Goal: Task Accomplishment & Management: Manage account settings

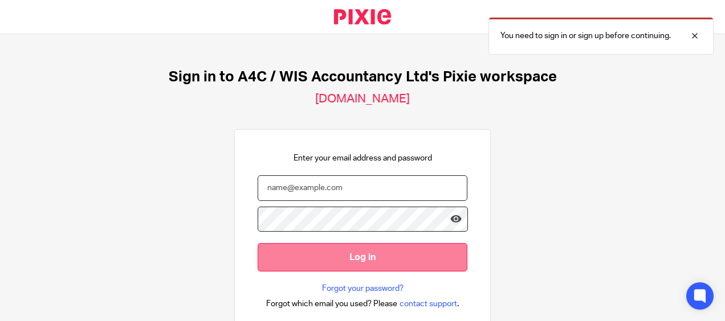
type input "[PERSON_NAME][EMAIL_ADDRESS][DOMAIN_NAME]"
click at [334, 253] on input "Log in" at bounding box center [362, 257] width 210 height 28
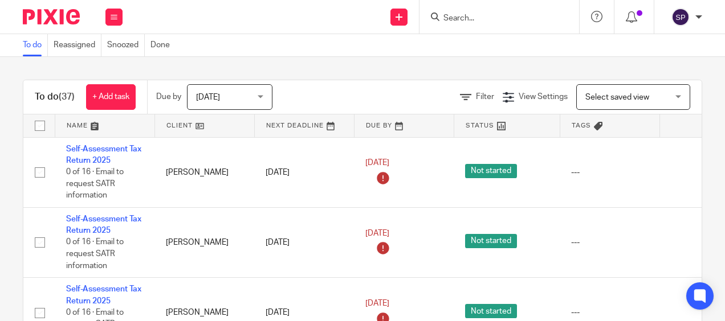
click at [256, 100] on span "[DATE]" at bounding box center [226, 97] width 60 height 24
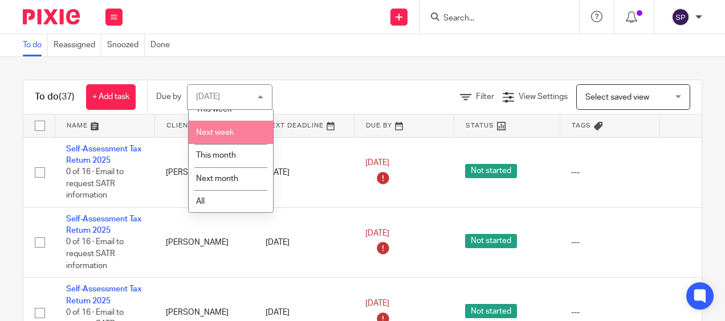
scroll to position [59, 0]
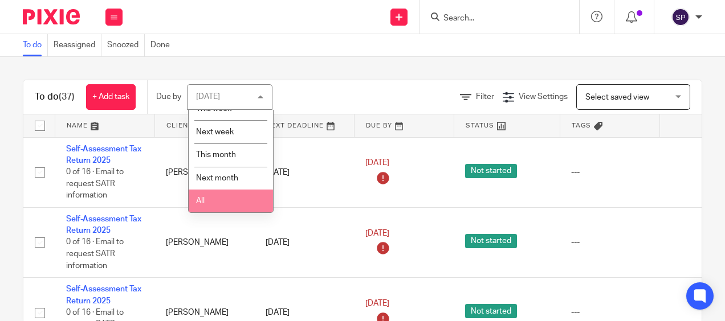
click at [224, 204] on li "All" at bounding box center [231, 201] width 84 height 23
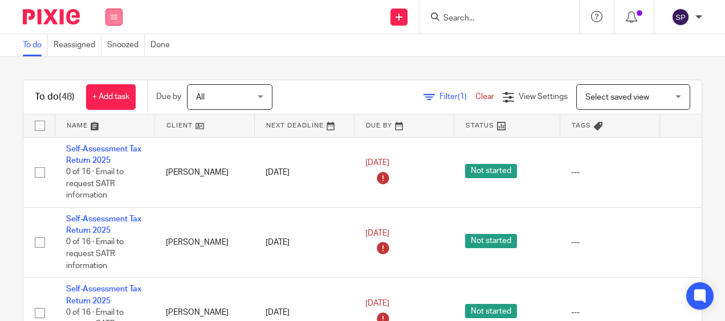
drag, startPoint x: 117, startPoint y: 17, endPoint x: 109, endPoint y: 16, distance: 8.1
click at [109, 16] on button at bounding box center [113, 17] width 17 height 17
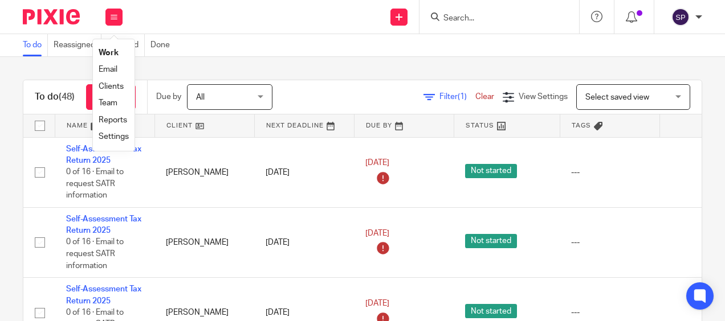
click at [27, 75] on div "To do (48) + Add task Due by All All Today Tomorrow This week Next week This mo…" at bounding box center [362, 189] width 725 height 264
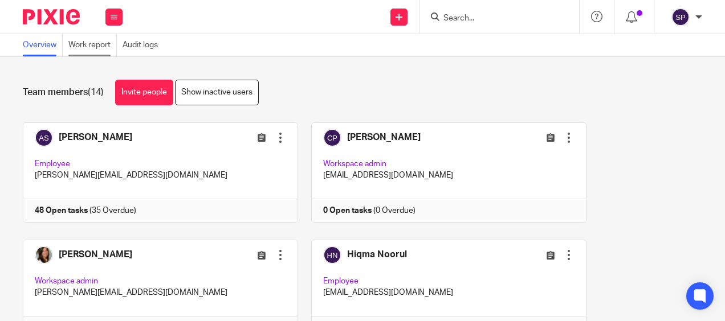
click at [109, 49] on link "Work report" at bounding box center [92, 45] width 48 height 22
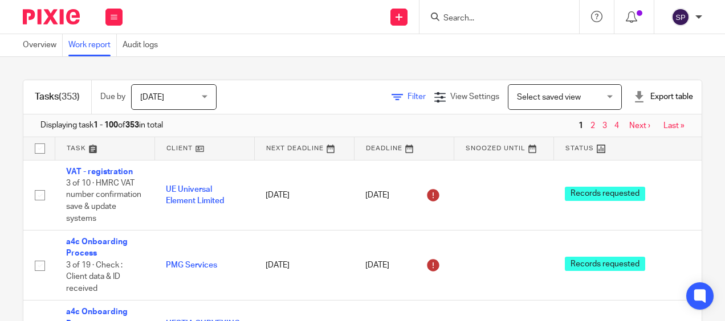
click at [407, 99] on span "Filter" at bounding box center [416, 97] width 18 height 8
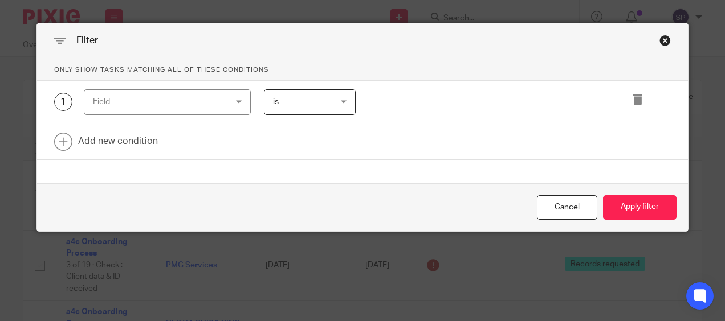
click at [236, 100] on div "Field" at bounding box center [167, 102] width 167 height 26
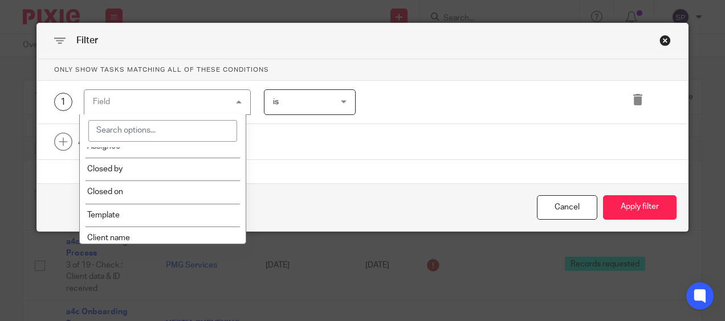
scroll to position [171, 0]
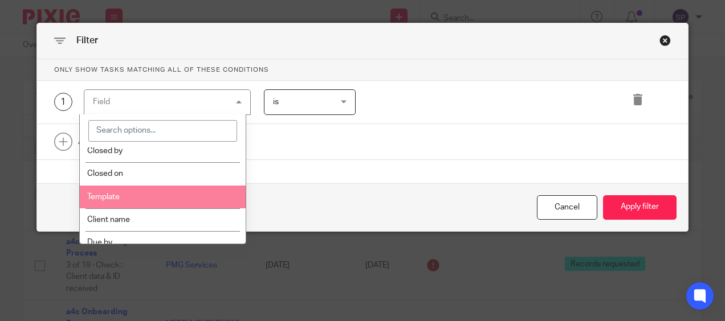
click at [165, 187] on li "Template" at bounding box center [163, 197] width 166 height 23
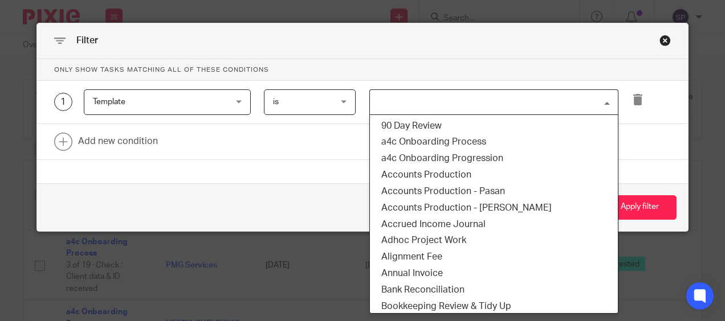
click at [386, 108] on input "Search for option" at bounding box center [491, 102] width 240 height 20
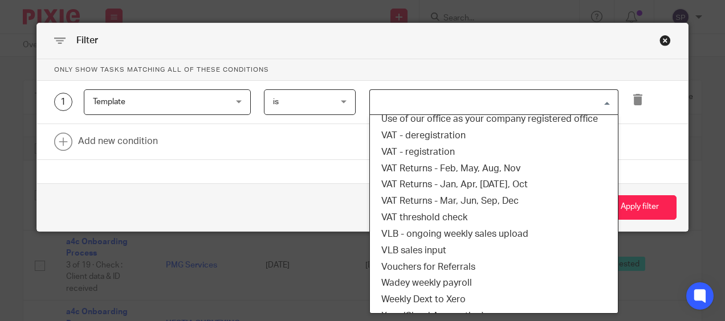
scroll to position [911, 0]
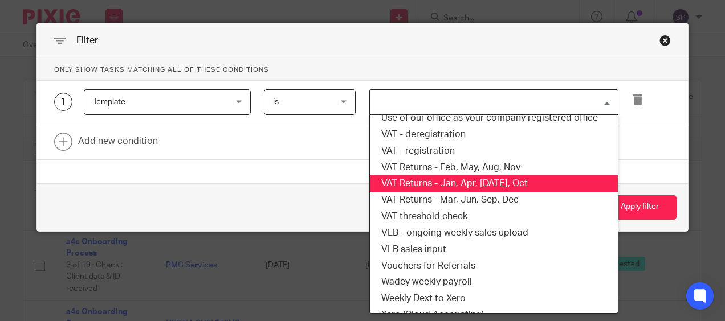
click at [408, 183] on li "VAT Returns - Jan, Apr, [DATE], Oct" at bounding box center [494, 183] width 248 height 17
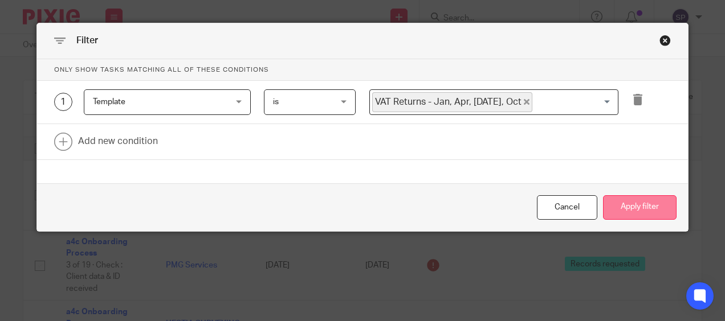
click at [641, 203] on button "Apply filter" at bounding box center [639, 207] width 73 height 24
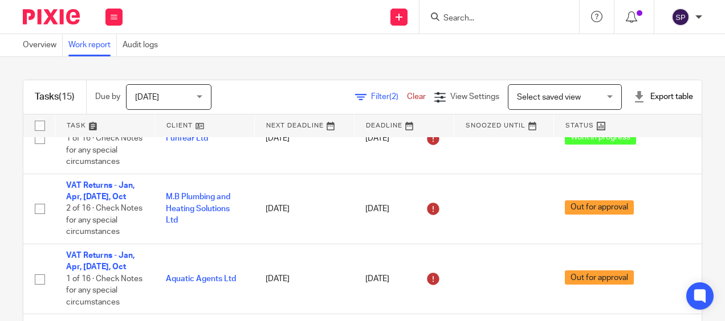
scroll to position [342, 0]
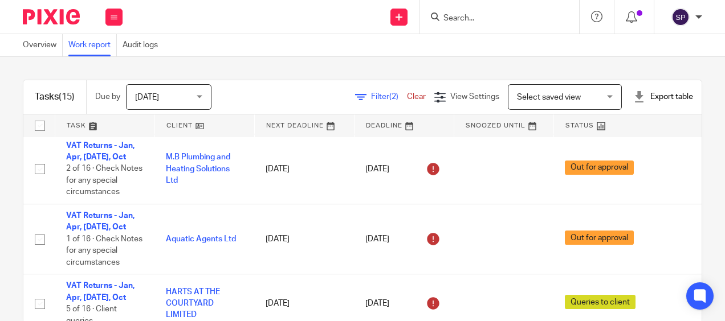
click at [358, 101] on div "Filter (2) Clear" at bounding box center [394, 97] width 79 height 12
click at [371, 99] on span "Filter (2)" at bounding box center [389, 97] width 36 height 8
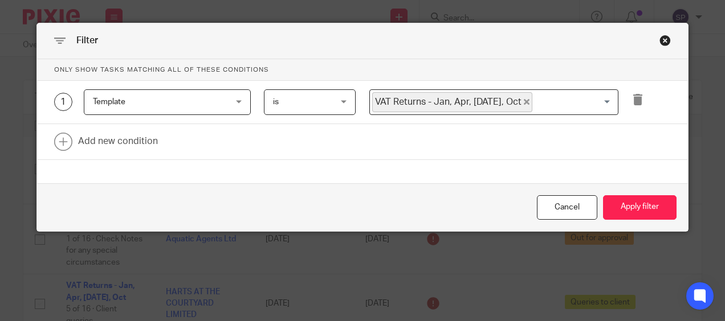
click at [523, 102] on icon "Deselect VAT Returns - Jan, Apr, Jul, Oct" at bounding box center [526, 102] width 6 height 6
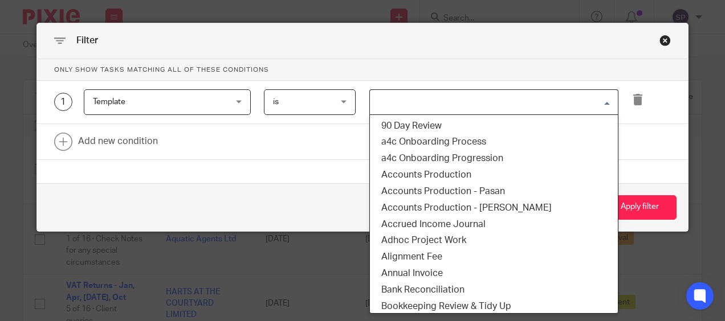
click at [502, 102] on input "Search for option" at bounding box center [491, 102] width 240 height 20
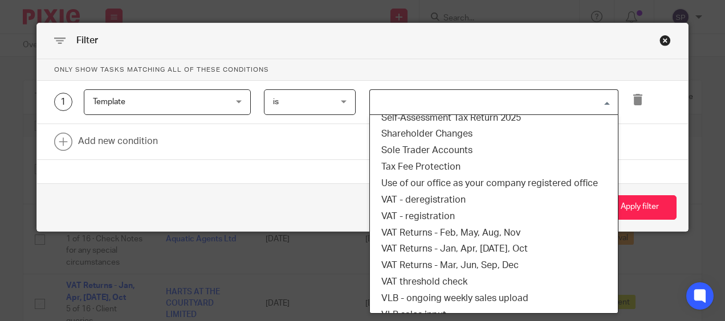
scroll to position [911, 0]
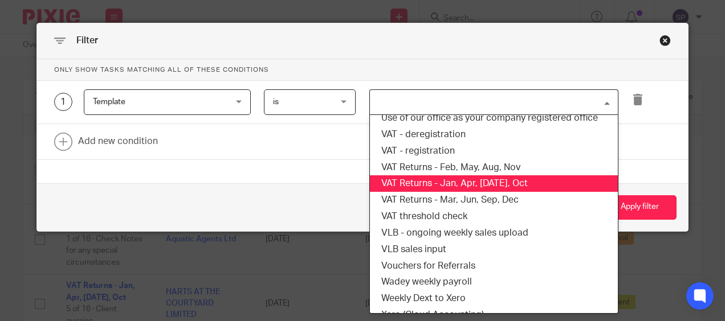
click at [474, 187] on li "VAT Returns - Jan, Apr, [DATE], Oct" at bounding box center [494, 183] width 248 height 17
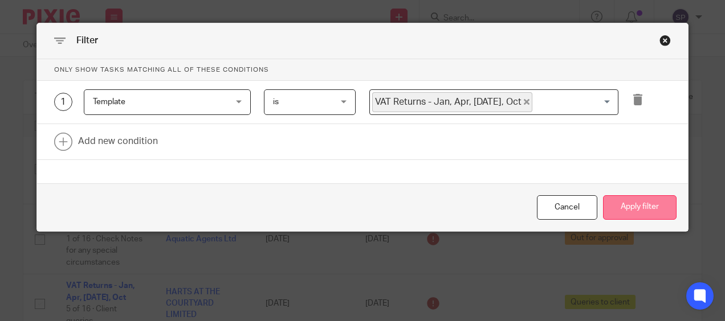
click at [635, 210] on button "Apply filter" at bounding box center [639, 207] width 73 height 24
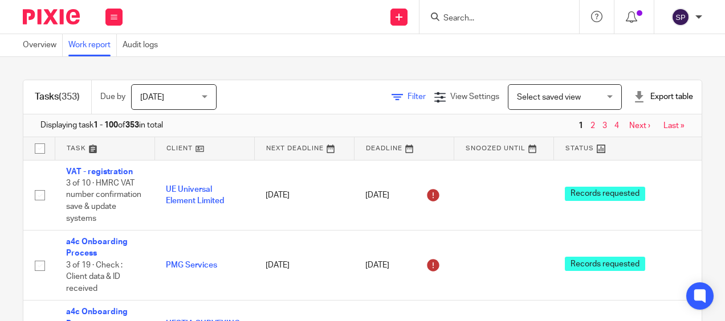
click at [391, 99] on icon at bounding box center [396, 97] width 11 height 11
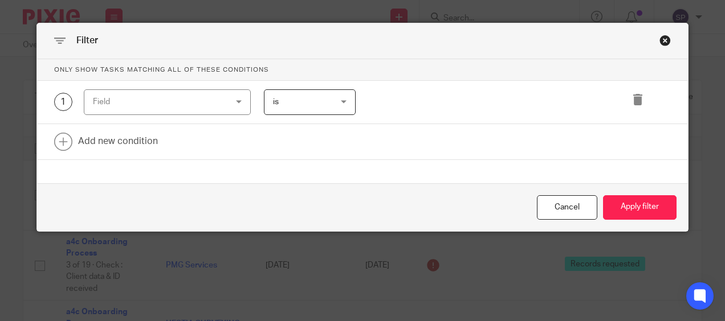
click at [235, 105] on div "Field" at bounding box center [167, 102] width 167 height 26
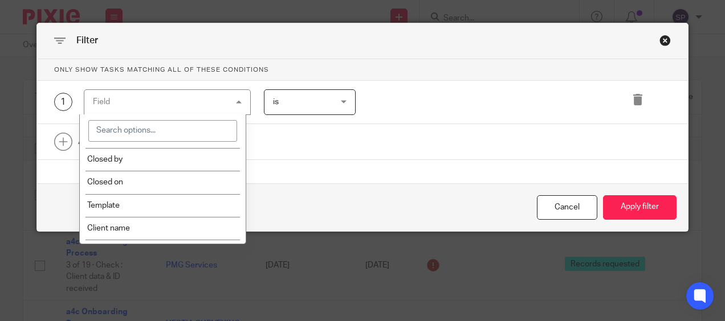
scroll to position [171, 0]
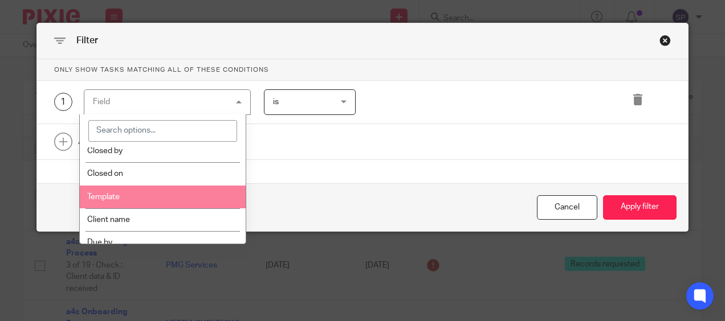
click at [178, 190] on li "Template" at bounding box center [163, 197] width 166 height 23
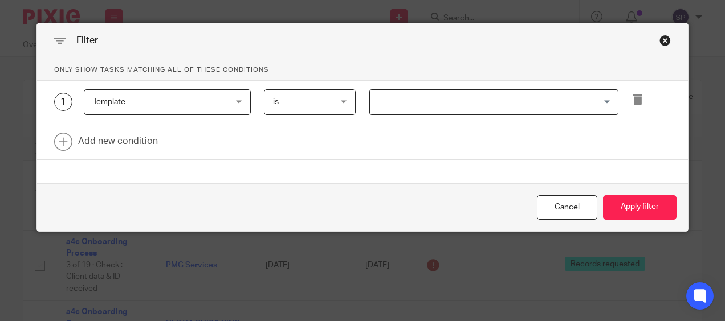
click at [406, 107] on input "Search for option" at bounding box center [491, 102] width 240 height 20
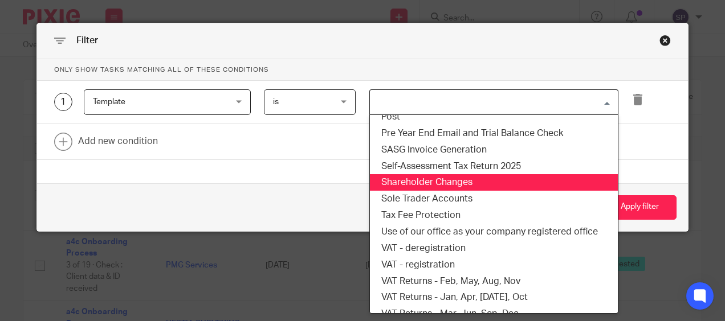
scroll to position [911, 0]
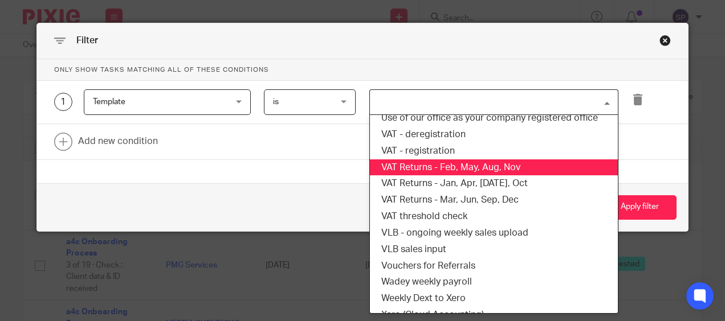
click at [423, 170] on li "VAT Returns - Feb, May, Aug, Nov" at bounding box center [494, 167] width 248 height 17
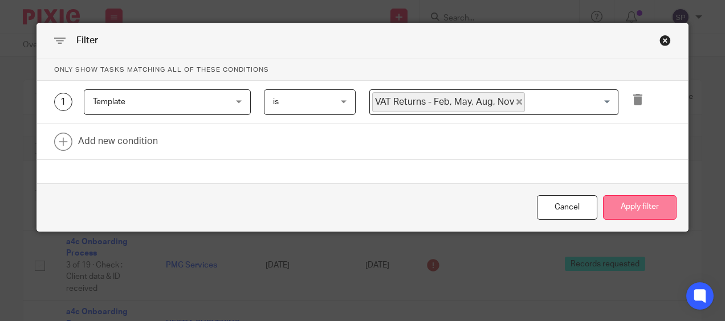
click at [611, 205] on button "Apply filter" at bounding box center [639, 207] width 73 height 24
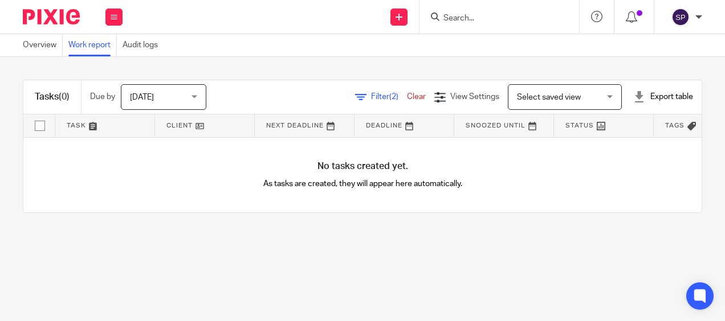
click at [371, 99] on span "Filter (2)" at bounding box center [389, 97] width 36 height 8
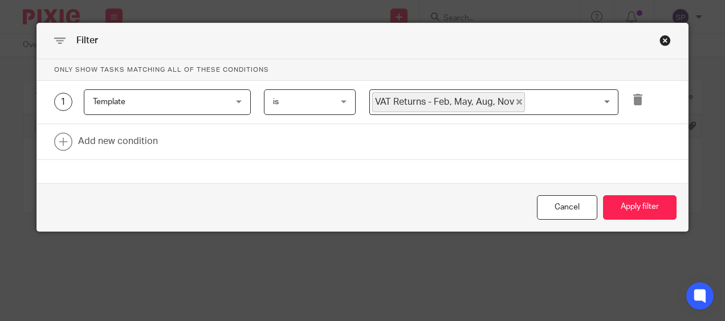
click at [516, 101] on icon "Deselect VAT Returns - Feb, May, Aug, Nov" at bounding box center [519, 102] width 6 height 6
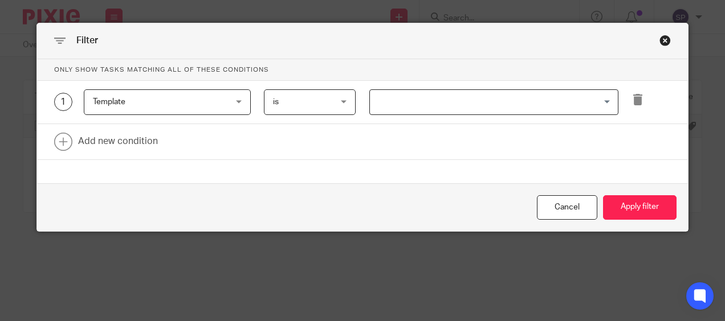
click at [509, 101] on input "Search for option" at bounding box center [491, 102] width 240 height 20
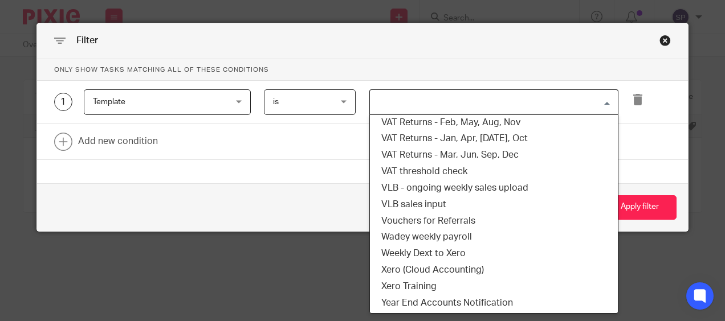
scroll to position [958, 0]
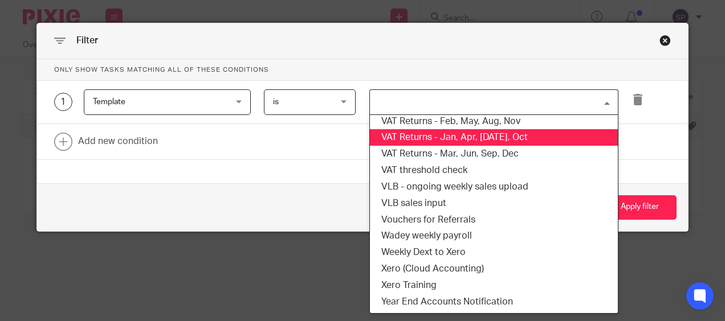
click at [483, 142] on li "VAT Returns - Jan, Apr, Jul, Oct" at bounding box center [494, 137] width 248 height 17
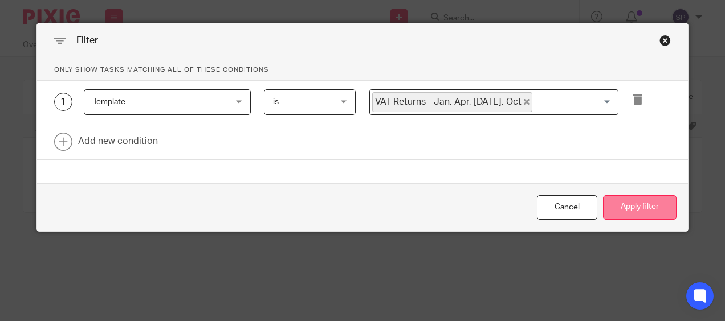
click at [629, 211] on button "Apply filter" at bounding box center [639, 207] width 73 height 24
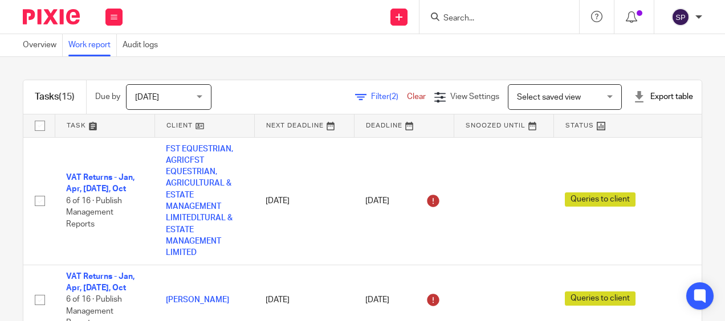
click at [452, 18] on input "Search" at bounding box center [493, 19] width 103 height 10
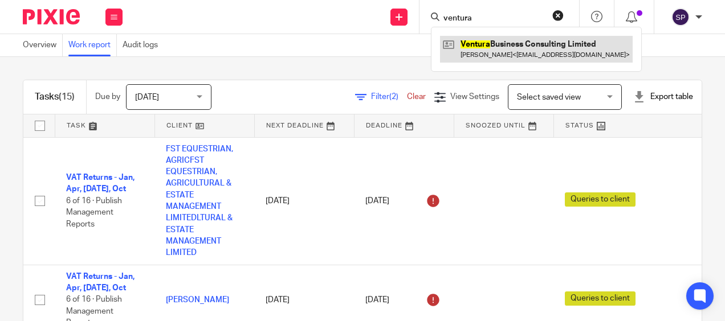
type input "ventura"
click at [501, 41] on link at bounding box center [536, 49] width 193 height 26
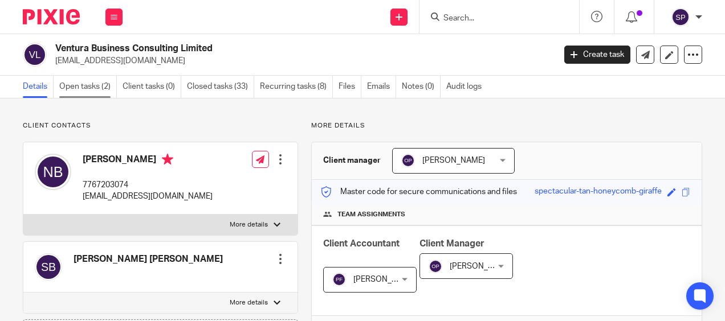
click at [85, 82] on link "Open tasks (2)" at bounding box center [88, 87] width 58 height 22
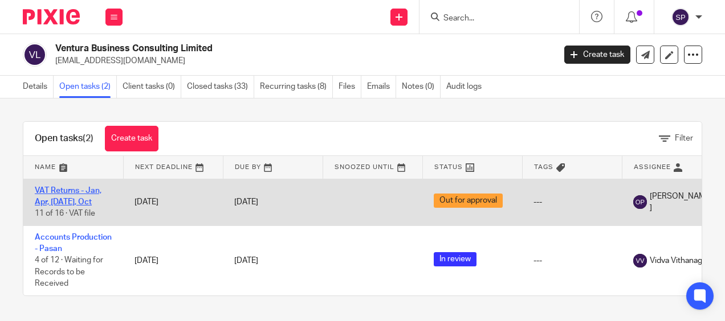
click at [76, 202] on link "VAT Returns - Jan, Apr, Jul, Oct" at bounding box center [68, 196] width 67 height 19
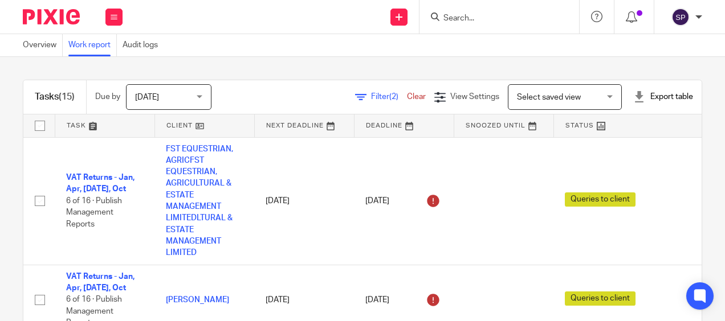
click at [457, 17] on input "Search" at bounding box center [493, 19] width 103 height 10
click at [119, 24] on button at bounding box center [113, 17] width 17 height 17
click at [371, 99] on span "Filter (2)" at bounding box center [389, 97] width 36 height 8
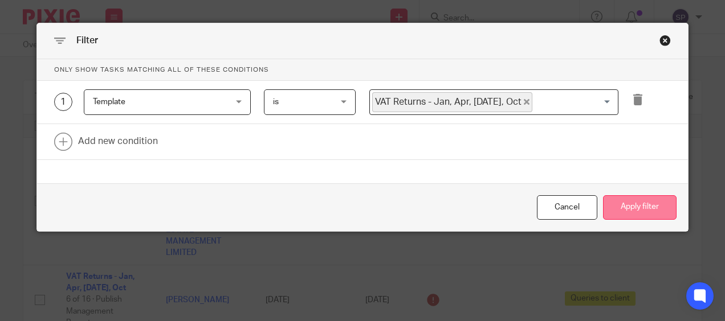
click at [623, 202] on button "Apply filter" at bounding box center [639, 207] width 73 height 24
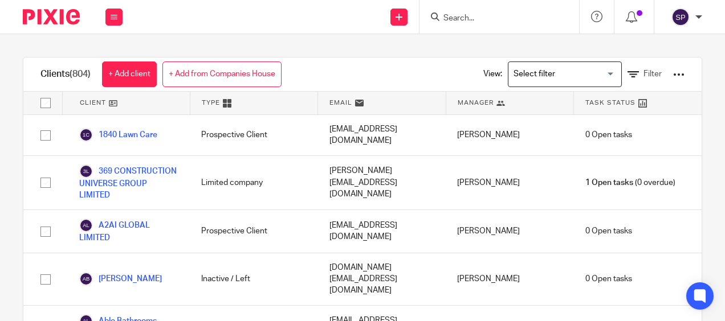
click at [444, 20] on input "Search" at bounding box center [493, 19] width 103 height 10
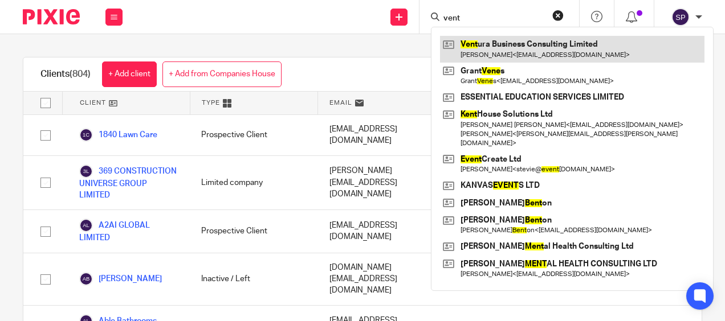
type input "vent"
click at [518, 52] on link at bounding box center [572, 49] width 264 height 26
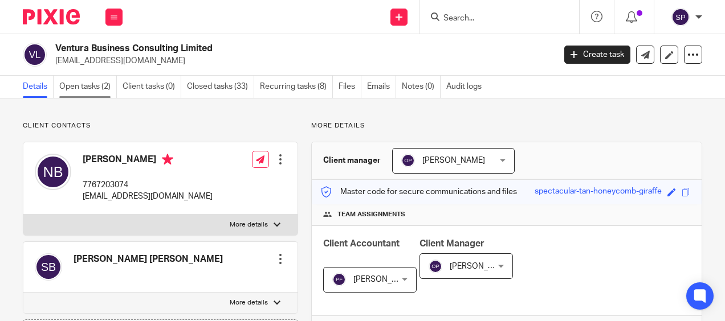
click at [85, 91] on link "Open tasks (2)" at bounding box center [88, 87] width 58 height 22
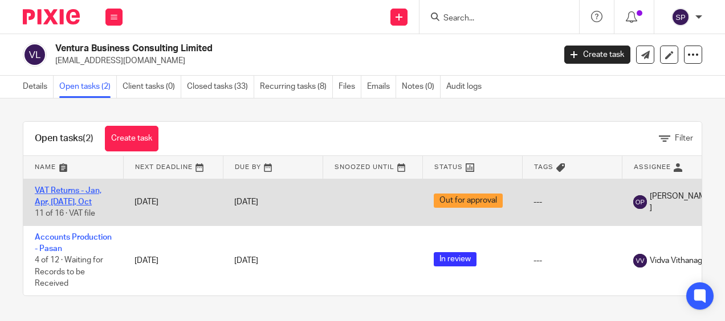
click at [69, 193] on link "VAT Returns - Jan, Apr, [DATE], Oct" at bounding box center [68, 196] width 67 height 19
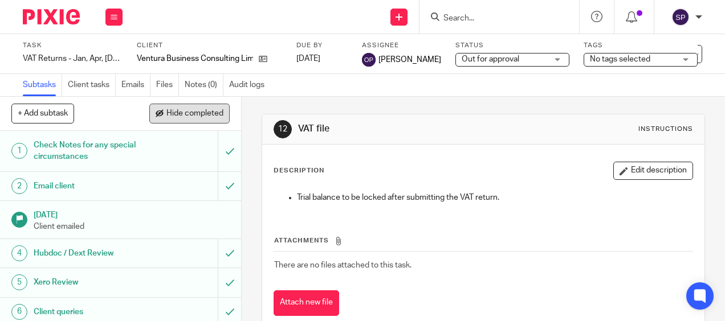
click at [202, 114] on span "Hide completed" at bounding box center [194, 113] width 57 height 9
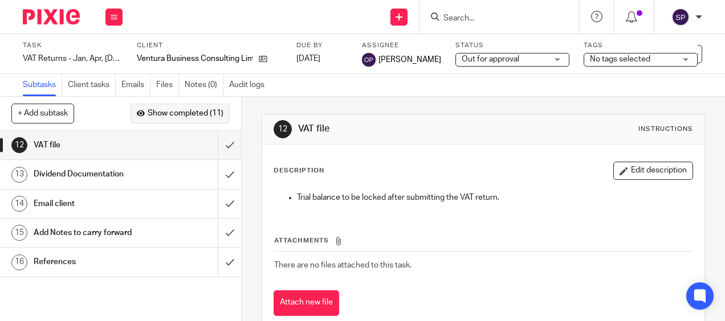
click at [202, 114] on span "Show completed (11)" at bounding box center [186, 113] width 76 height 9
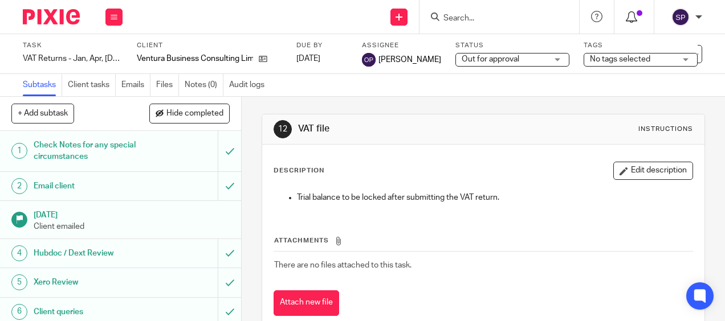
click at [635, 17] on icon at bounding box center [630, 16] width 11 height 11
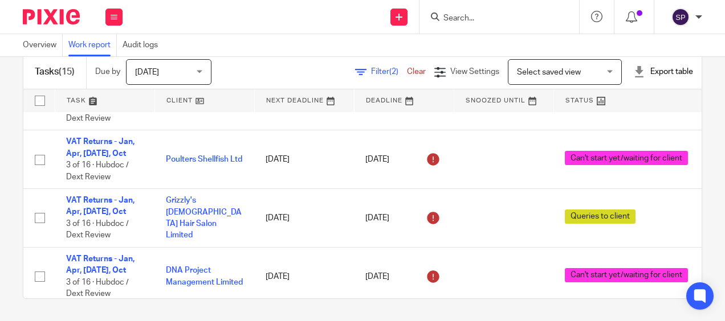
scroll to position [633, 0]
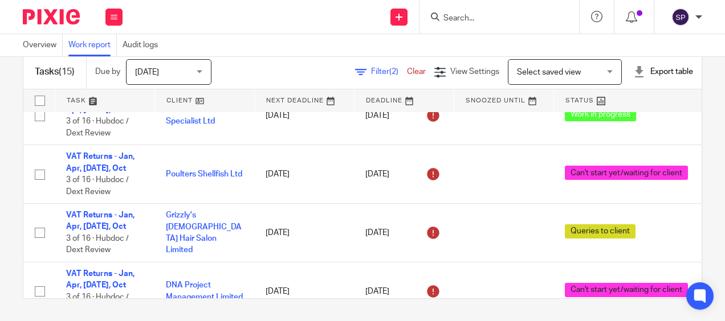
click at [201, 73] on div "Today Today" at bounding box center [168, 72] width 85 height 26
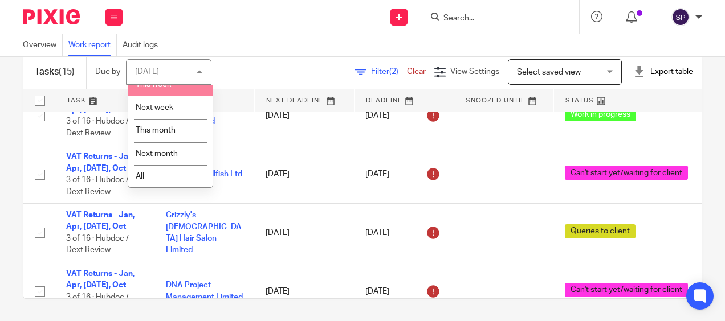
scroll to position [59, 0]
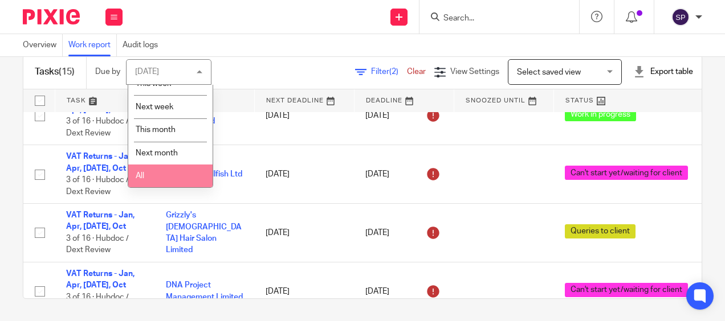
click at [180, 181] on li "All" at bounding box center [170, 176] width 84 height 23
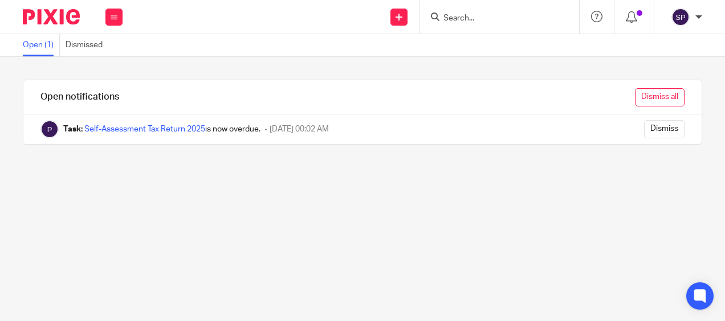
click at [649, 95] on input "Dismiss all" at bounding box center [660, 97] width 50 height 18
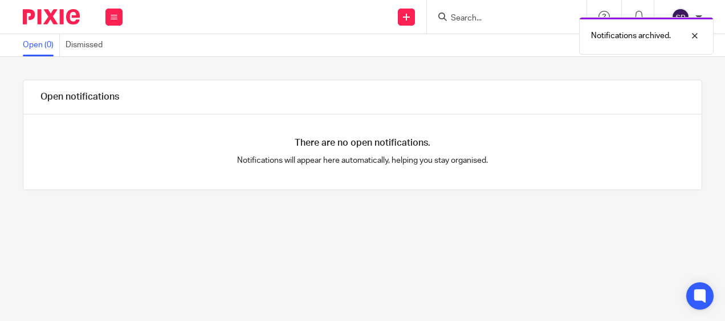
click at [492, 24] on div "Notifications archived." at bounding box center [537, 32] width 351 height 43
click at [498, 18] on div "Notifications archived." at bounding box center [537, 32] width 351 height 43
click at [458, 17] on div "Notifications archived." at bounding box center [537, 32] width 351 height 43
click at [697, 38] on div at bounding box center [685, 36] width 31 height 14
click at [506, 16] on input "Search" at bounding box center [500, 19] width 103 height 10
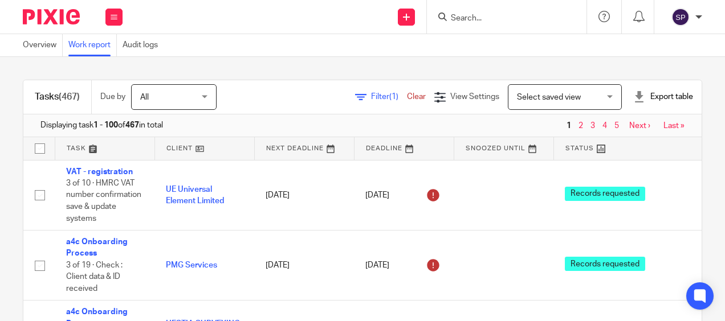
click at [371, 97] on span "Filter (1)" at bounding box center [389, 97] width 36 height 8
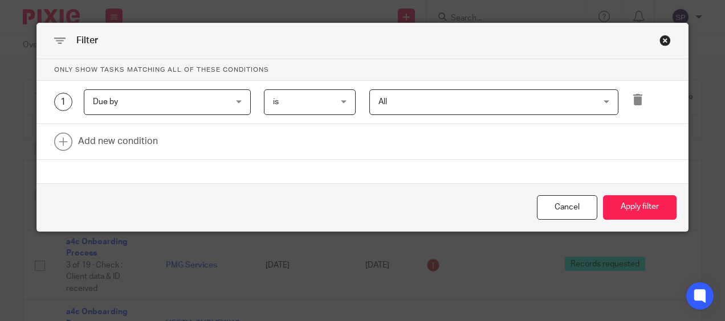
click at [239, 100] on div "Due by Due by" at bounding box center [167, 102] width 167 height 26
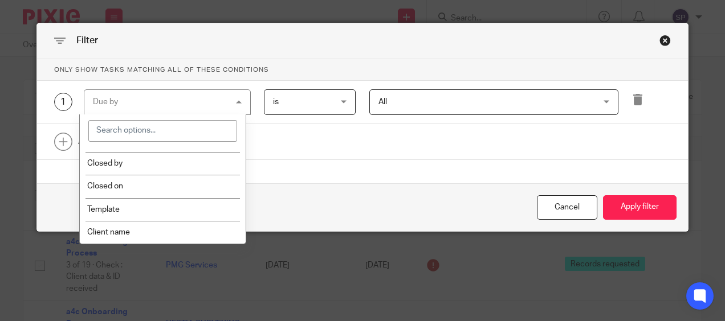
scroll to position [171, 0]
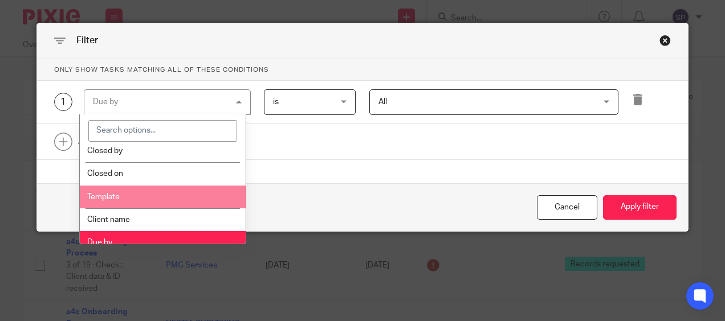
click at [201, 189] on li "Template" at bounding box center [163, 197] width 166 height 23
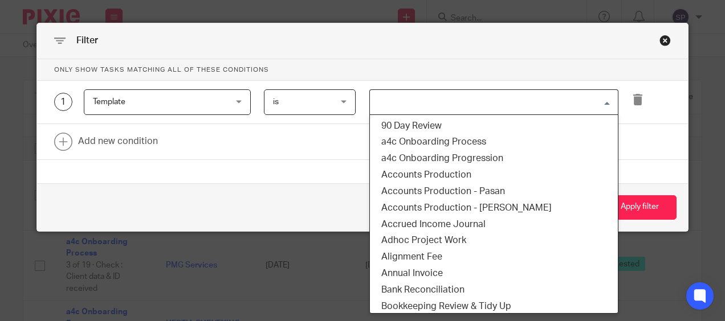
click at [477, 108] on input "Search for option" at bounding box center [491, 102] width 240 height 20
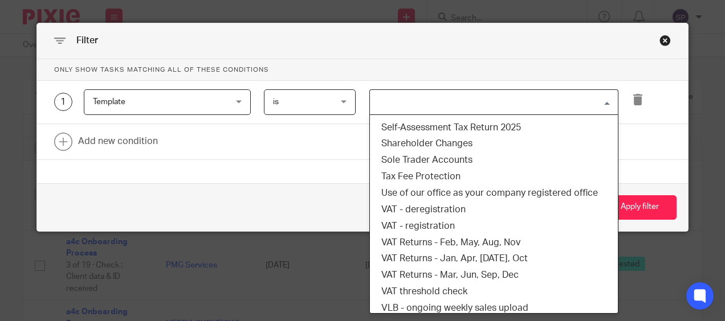
scroll to position [854, 0]
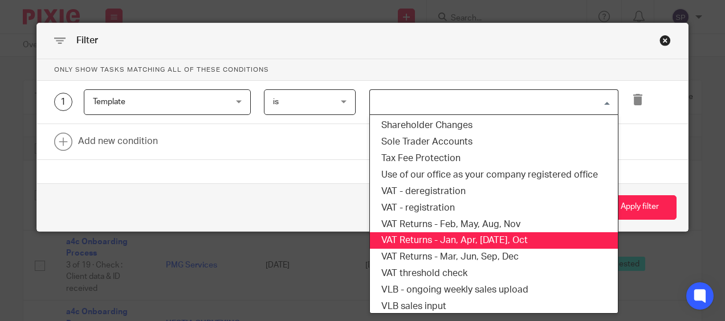
click at [477, 242] on li "VAT Returns - Jan, Apr, [DATE], Oct" at bounding box center [494, 240] width 248 height 17
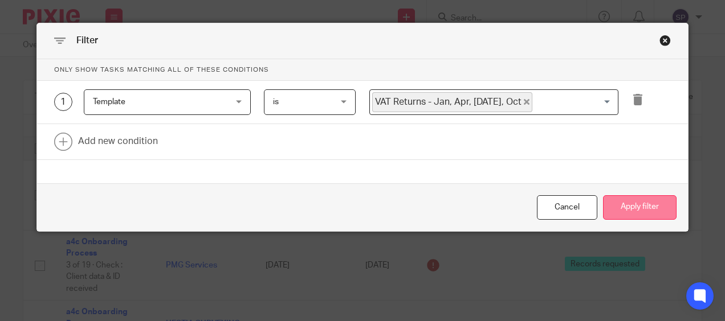
click at [630, 209] on button "Apply filter" at bounding box center [639, 207] width 73 height 24
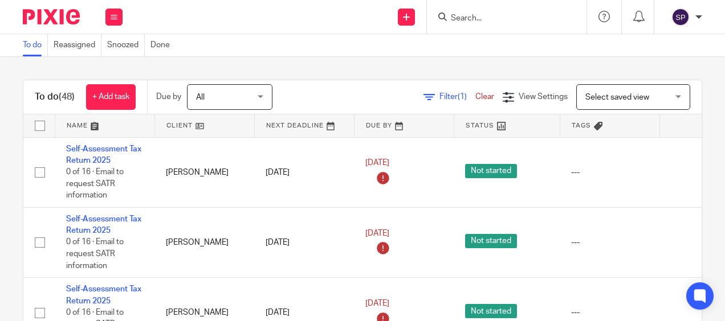
click at [465, 77] on div "To do (48) + Add task Due by All All Today Tomorrow This week Next week This mo…" at bounding box center [362, 189] width 725 height 264
click at [311, 60] on div "To do (48) + Add task Due by All All Today Tomorrow This week Next week This mo…" at bounding box center [362, 189] width 725 height 264
click at [347, 74] on div "To do (48) + Add task Due by All All Today Tomorrow This week Next week This mo…" at bounding box center [362, 189] width 725 height 264
click at [383, 67] on div "To do (48) + Add task Due by All All Today Tomorrow This week Next week This mo…" at bounding box center [362, 189] width 725 height 264
click at [298, 77] on div "To do (48) + Add task Due by All All Today Tomorrow This week Next week This mo…" at bounding box center [362, 189] width 725 height 264
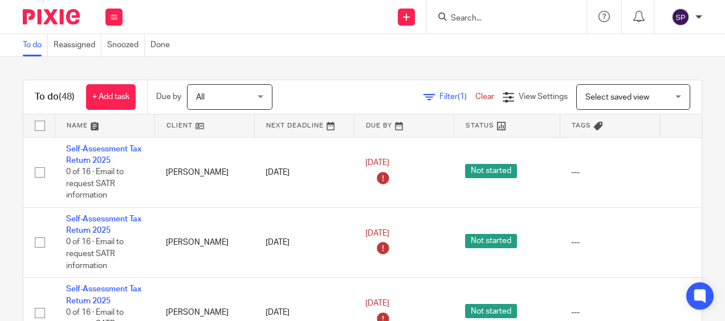
click at [303, 73] on div "To do (48) + Add task Due by All All Today Tomorrow This week Next week This mo…" at bounding box center [362, 189] width 725 height 264
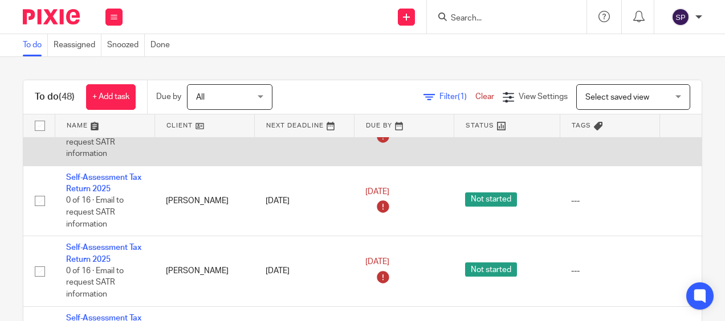
scroll to position [57, 0]
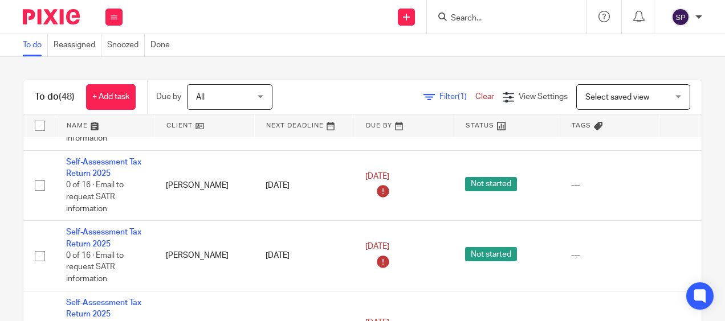
click at [469, 19] on input "Search" at bounding box center [500, 19] width 103 height 10
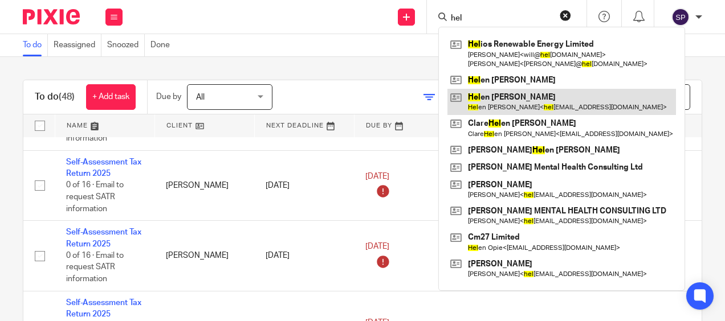
type input "hel"
click at [521, 104] on link at bounding box center [561, 102] width 228 height 26
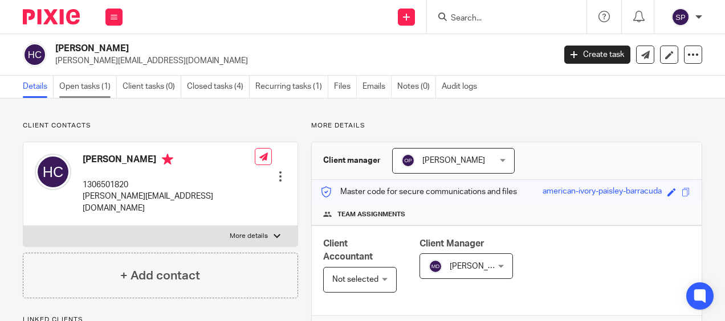
click at [92, 89] on link "Open tasks (1)" at bounding box center [88, 87] width 58 height 22
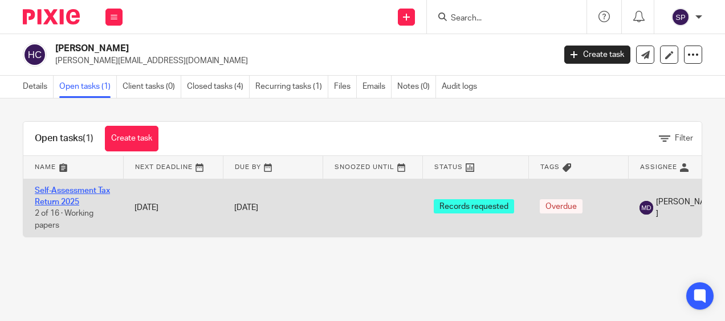
click at [72, 191] on link "Self-Assessment Tax Return 2025" at bounding box center [72, 196] width 75 height 19
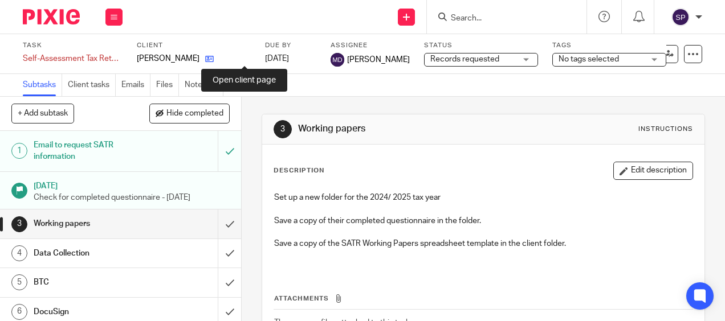
click at [214, 59] on icon at bounding box center [209, 59] width 9 height 9
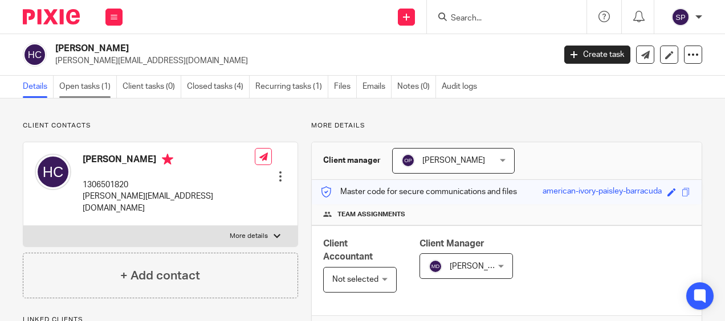
click at [103, 89] on link "Open tasks (1)" at bounding box center [88, 87] width 58 height 22
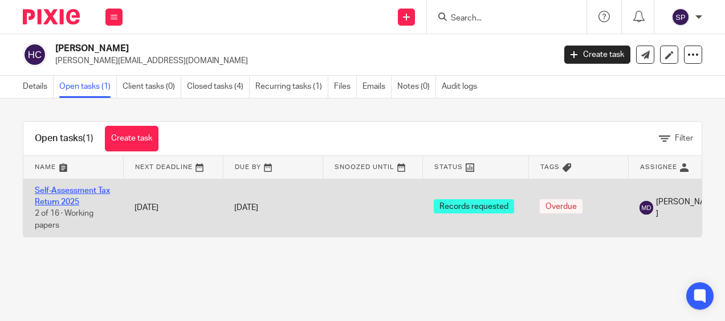
click at [52, 193] on link "Self-Assessment Tax Return 2025" at bounding box center [72, 196] width 75 height 19
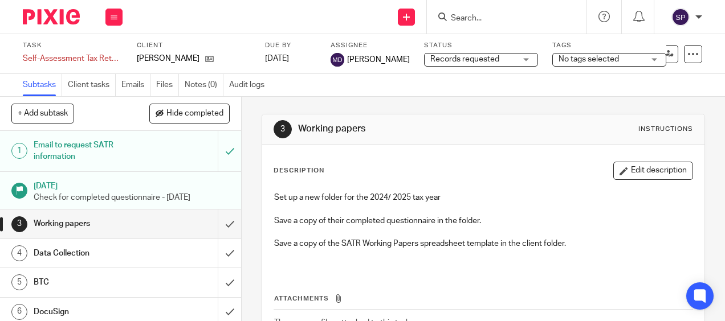
click at [516, 57] on span "Records requested" at bounding box center [472, 60] width 85 height 12
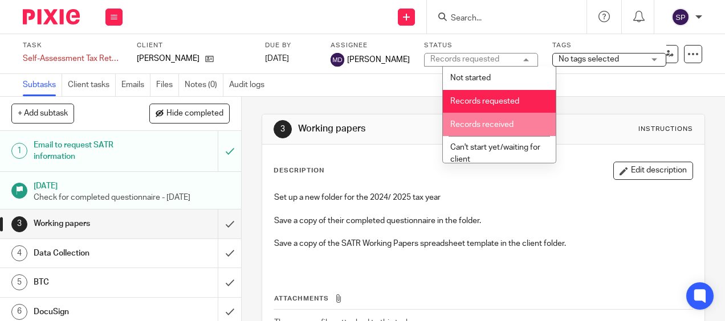
click at [485, 121] on span "Records received" at bounding box center [481, 125] width 63 height 8
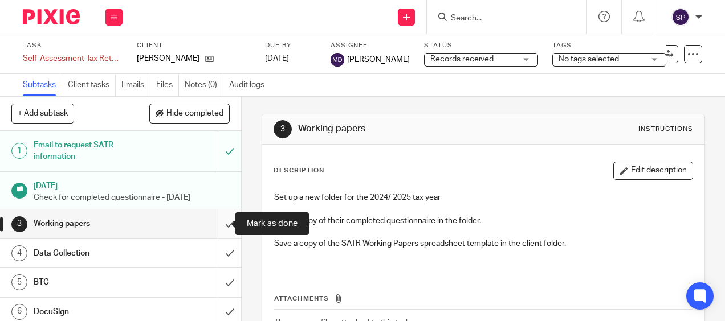
click at [215, 225] on input "submit" at bounding box center [120, 224] width 241 height 28
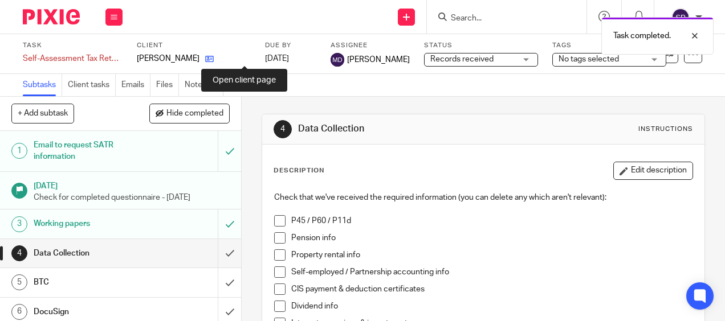
click at [214, 61] on icon at bounding box center [209, 59] width 9 height 9
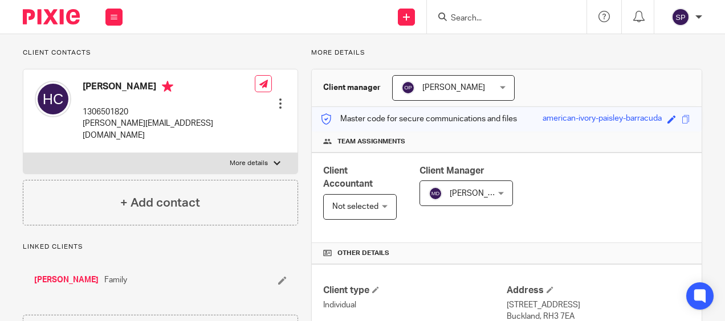
scroll to position [57, 0]
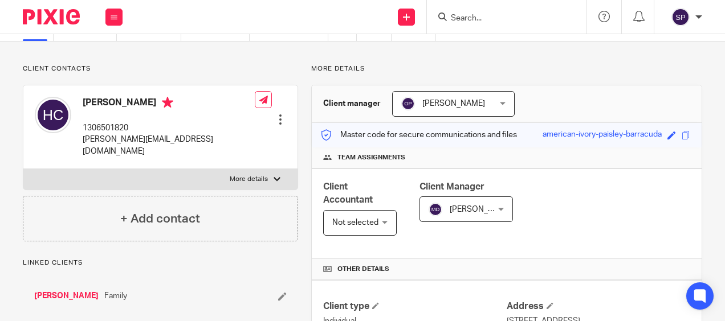
click at [501, 112] on div "[PERSON_NAME] [PERSON_NAME]" at bounding box center [453, 104] width 122 height 26
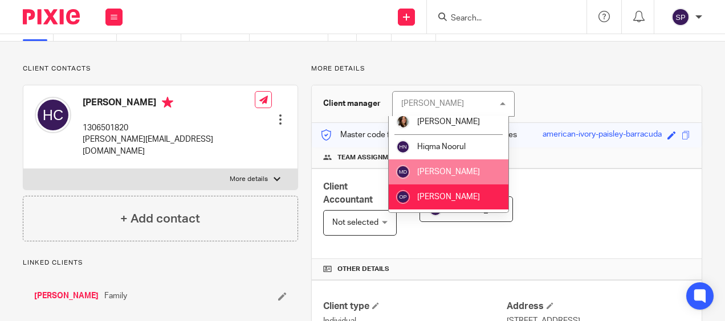
click at [457, 169] on span "[PERSON_NAME]" at bounding box center [448, 172] width 63 height 8
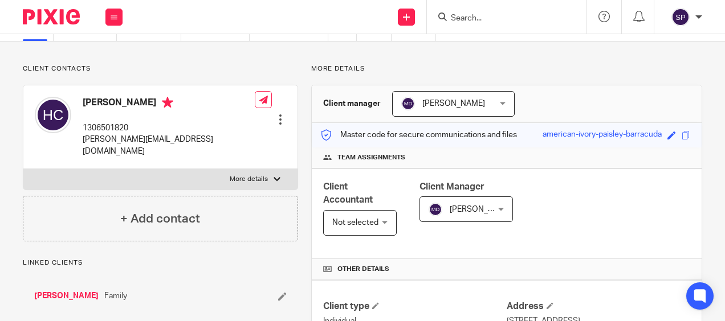
click at [285, 265] on div "Linked clients [PERSON_NAME] Family" at bounding box center [160, 286] width 275 height 55
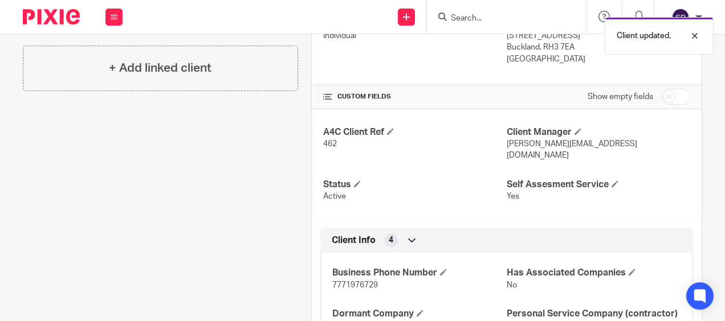
scroll to position [285, 0]
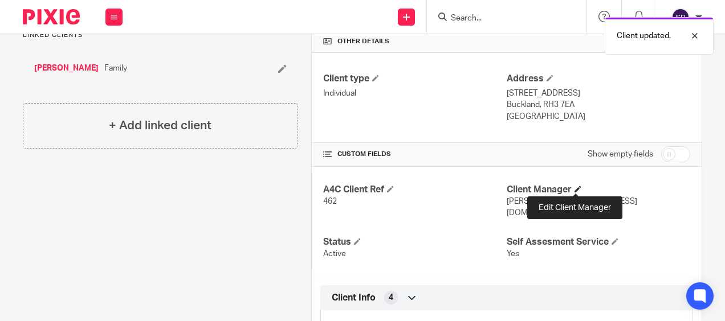
click at [574, 190] on span at bounding box center [577, 189] width 7 height 7
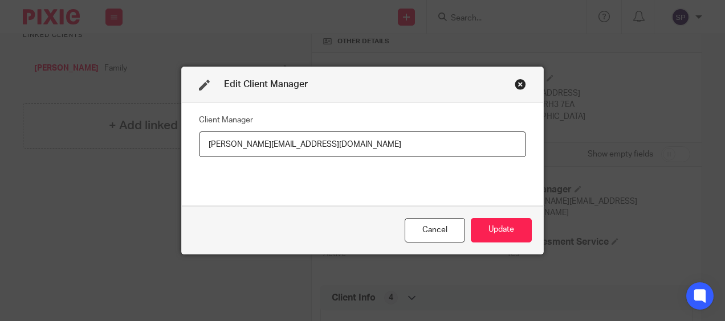
click at [221, 144] on input "[PERSON_NAME][EMAIL_ADDRESS][DOMAIN_NAME]" at bounding box center [362, 145] width 327 height 26
drag, startPoint x: 222, startPoint y: 144, endPoint x: 199, endPoint y: 144, distance: 22.8
click at [199, 144] on input "[PERSON_NAME][EMAIL_ADDRESS][DOMAIN_NAME]" at bounding box center [362, 145] width 327 height 26
type input "meghan@a4cgroup.co.uk"
click at [496, 235] on button "Update" at bounding box center [501, 230] width 61 height 24
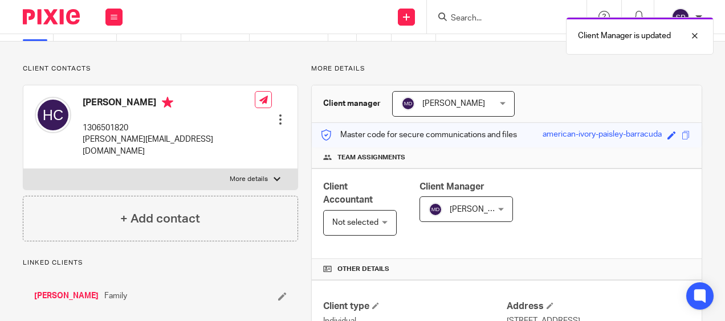
scroll to position [0, 0]
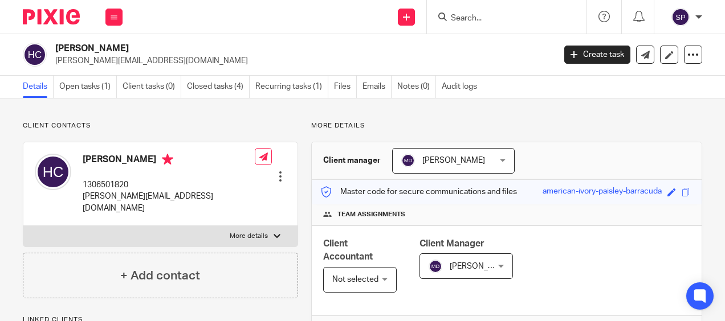
click at [379, 282] on div "Not selected Not selected" at bounding box center [359, 280] width 73 height 26
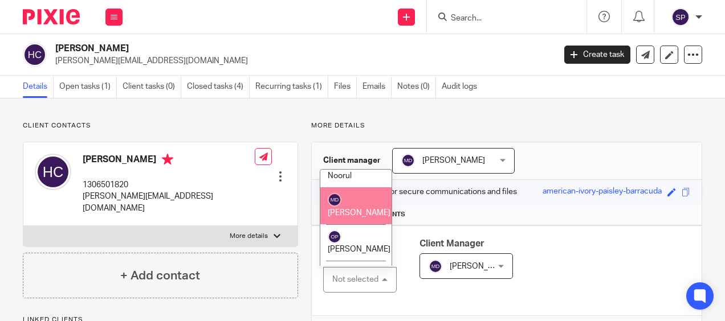
scroll to position [171, 0]
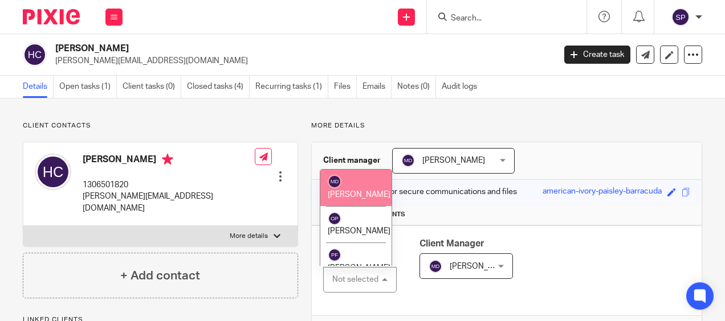
click at [347, 206] on li "Meghan Dumphreys" at bounding box center [355, 187] width 71 height 37
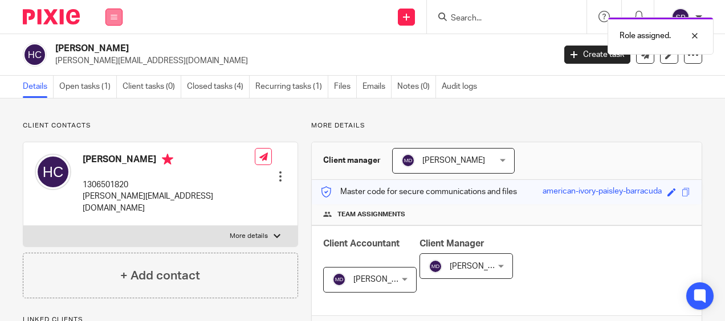
click at [117, 18] on button at bounding box center [113, 17] width 17 height 17
click at [111, 53] on link "Work" at bounding box center [108, 53] width 18 height 8
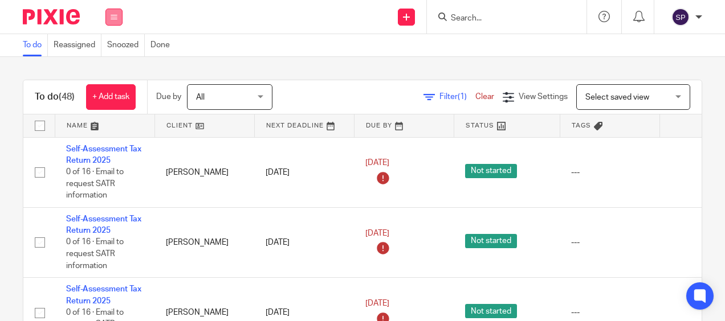
click at [113, 18] on icon at bounding box center [114, 17] width 7 height 7
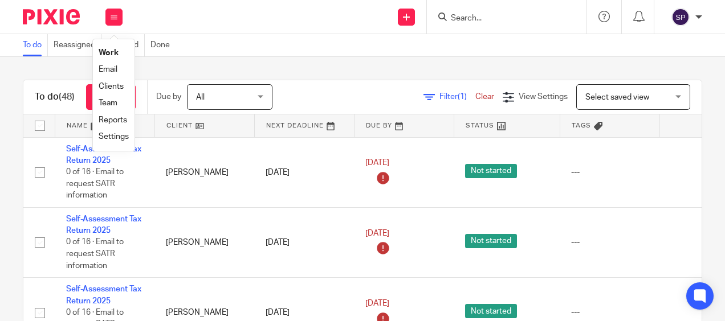
drag, startPoint x: 118, startPoint y: 69, endPoint x: 111, endPoint y: 50, distance: 21.3
click at [111, 50] on li "Work" at bounding box center [114, 53] width 30 height 17
click at [106, 68] on link "Email" at bounding box center [108, 70] width 19 height 8
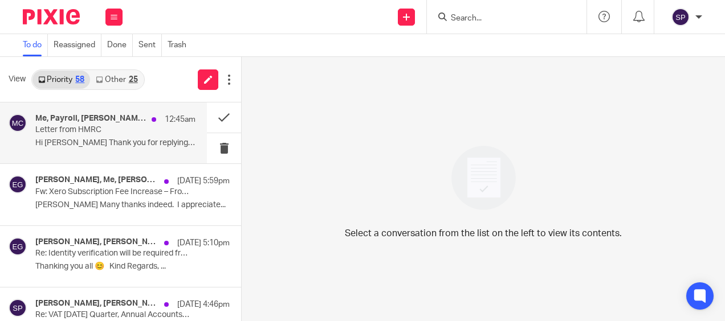
click at [123, 138] on div "Me, Payroll, Hiqma Noorul, Maggie Colette 12:45am Letter from HMRC Hi Sarah Tha…" at bounding box center [115, 133] width 160 height 38
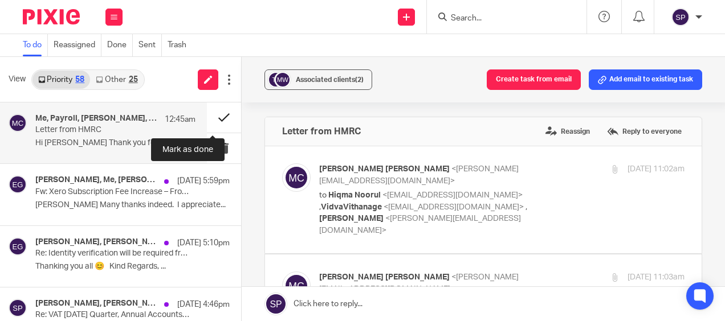
click at [212, 121] on button at bounding box center [224, 118] width 34 height 30
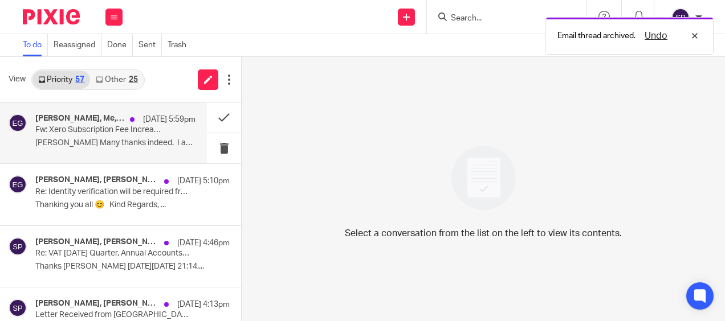
click at [165, 134] on div "Naomi Graham, Me, Esther Guy 20 Aug 5:59pm Fw: Xero Subscription Fee Increase –…" at bounding box center [115, 133] width 160 height 38
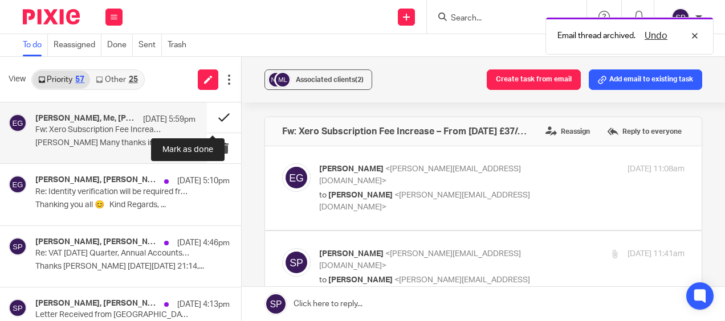
click at [211, 116] on button at bounding box center [224, 118] width 34 height 30
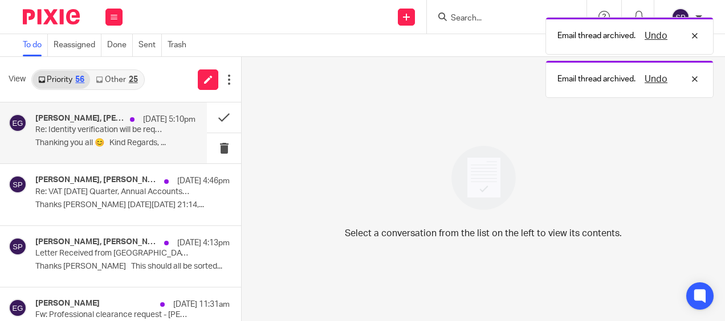
click at [146, 142] on p "Thanking you all 😊 Kind Regards, ..." at bounding box center [115, 143] width 160 height 10
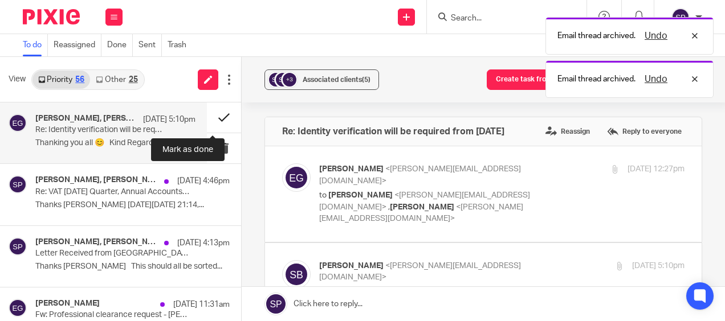
click at [208, 117] on button at bounding box center [224, 118] width 34 height 30
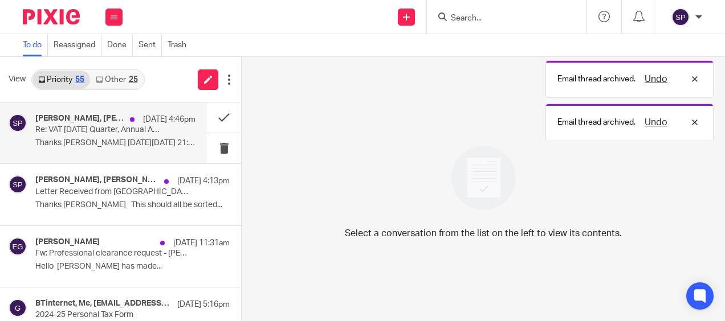
click at [158, 132] on div "Wijay Kanagasundaram, Hiqma Noorul, Me 20 Aug 4:46pm Re: VAT July 2025 Quarter,…" at bounding box center [115, 133] width 160 height 38
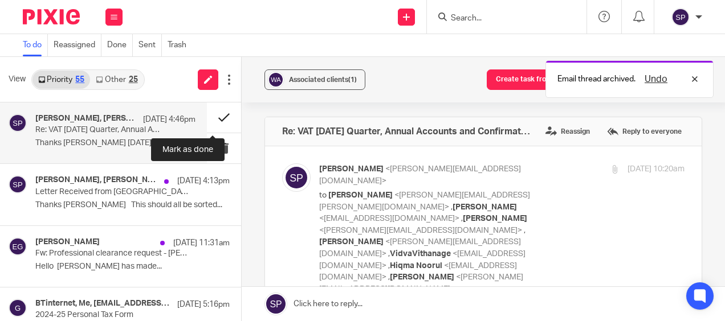
click at [211, 119] on button at bounding box center [224, 118] width 34 height 30
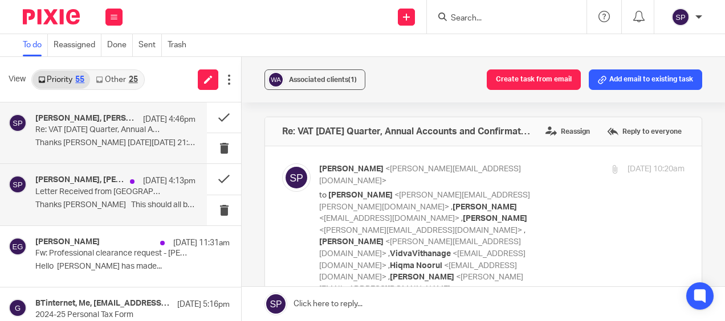
click at [127, 186] on div "20 Aug 4:13pm" at bounding box center [159, 180] width 71 height 11
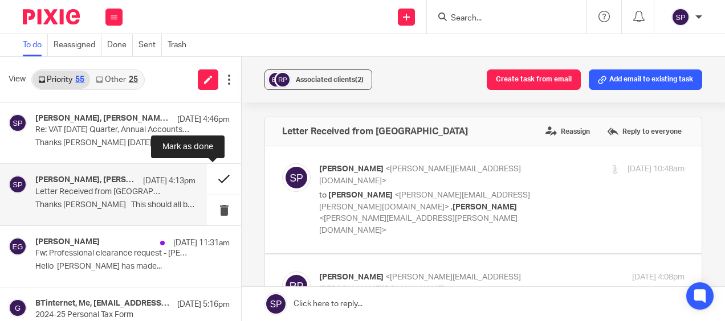
click at [211, 180] on button at bounding box center [224, 179] width 34 height 30
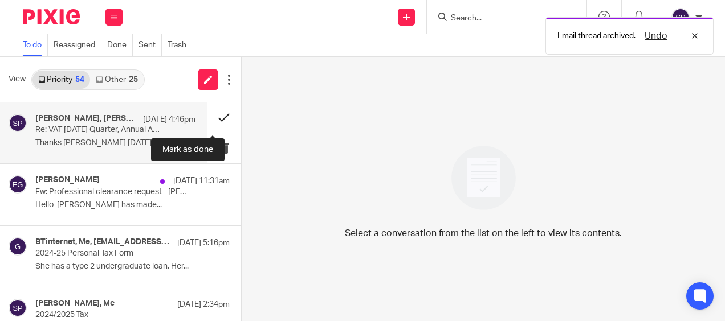
click at [210, 116] on button at bounding box center [224, 118] width 34 height 30
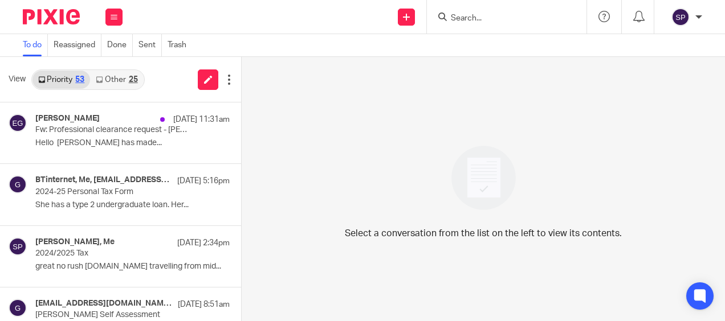
click at [124, 80] on link "Other 25" at bounding box center [116, 80] width 53 height 18
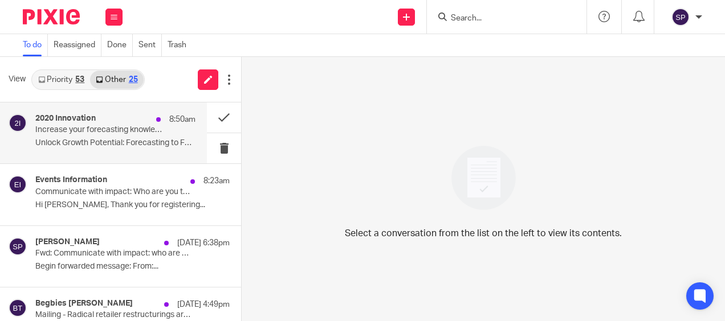
click at [173, 133] on div "2020 Innovation 8:50am Increase your forecasting knowledge Unlock Growth Potent…" at bounding box center [115, 133] width 160 height 38
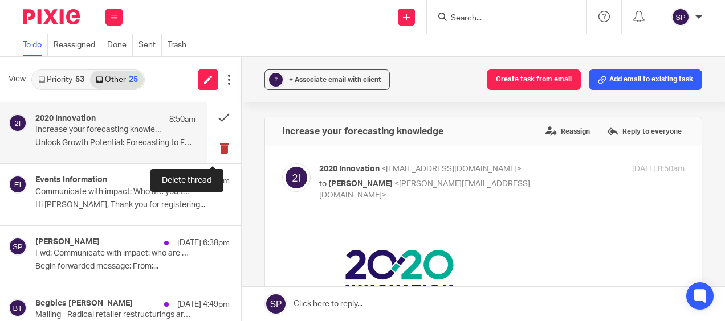
click at [215, 148] on button at bounding box center [224, 148] width 34 height 30
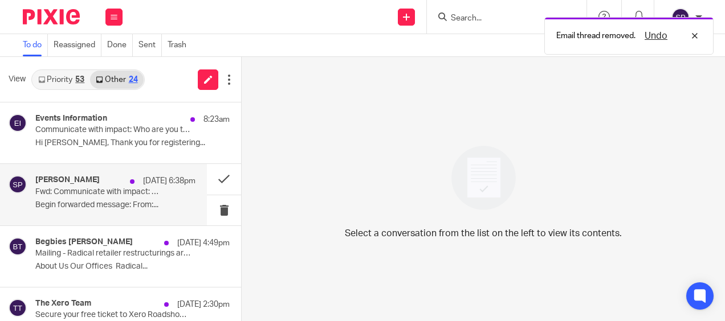
click at [114, 192] on p "Fwd: Communicate with impact: who are you talking to? - Booking confirmation - …" at bounding box center [99, 192] width 128 height 10
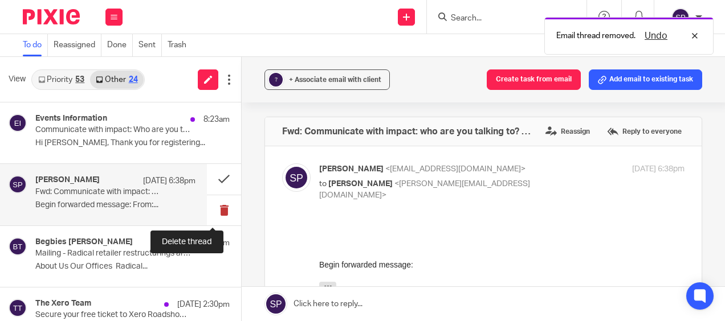
click at [214, 211] on button at bounding box center [224, 210] width 34 height 30
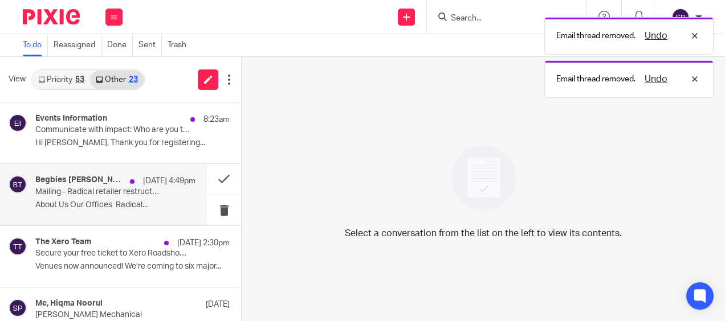
click at [160, 204] on p "About Us Our Offices Radical..." at bounding box center [115, 206] width 160 height 10
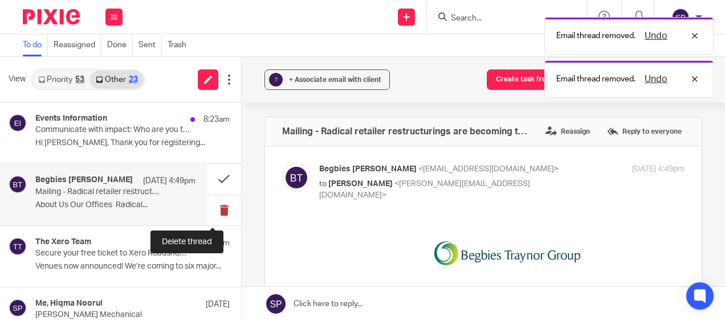
click at [215, 207] on button at bounding box center [224, 210] width 34 height 30
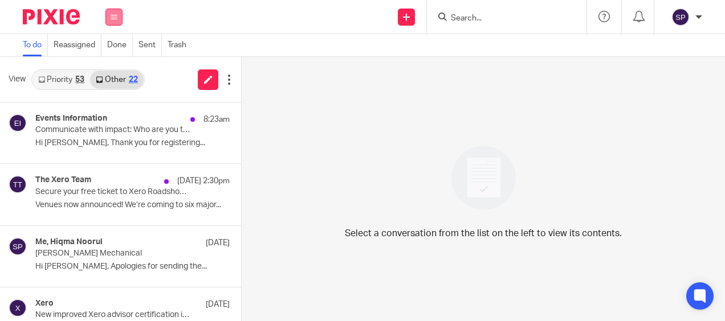
click at [109, 17] on button at bounding box center [113, 17] width 17 height 17
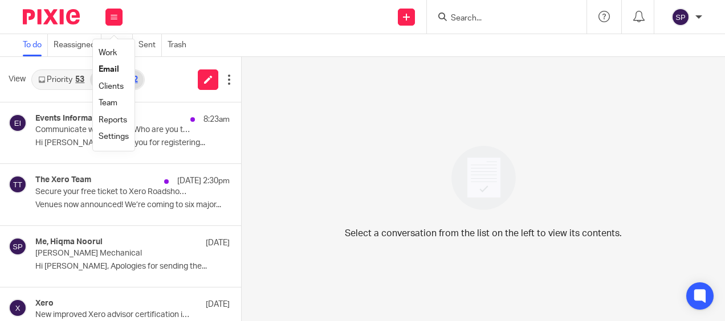
click at [102, 55] on link "Work" at bounding box center [108, 53] width 18 height 8
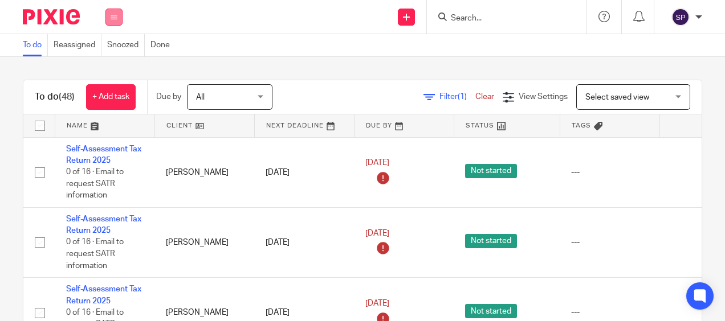
click at [111, 17] on icon at bounding box center [114, 17] width 7 height 7
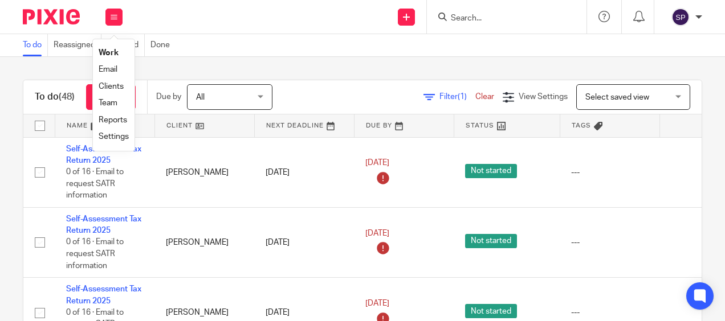
click at [106, 68] on link "Email" at bounding box center [108, 70] width 19 height 8
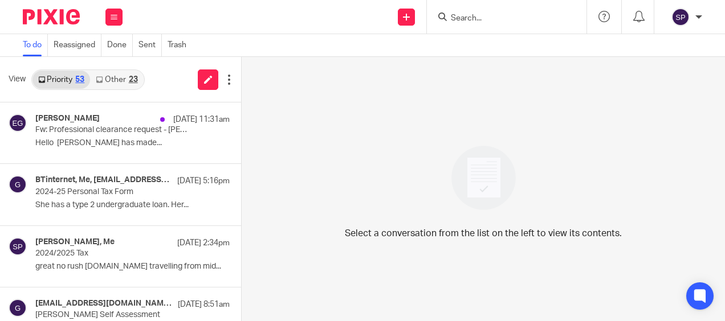
click at [105, 76] on link "Other 23" at bounding box center [116, 80] width 53 height 18
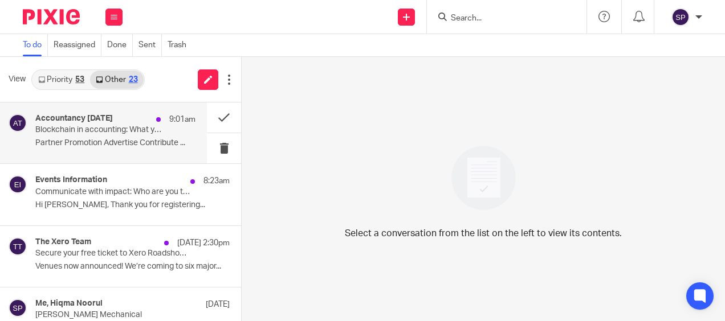
click at [97, 120] on h4 "Accountancy Today" at bounding box center [73, 119] width 77 height 10
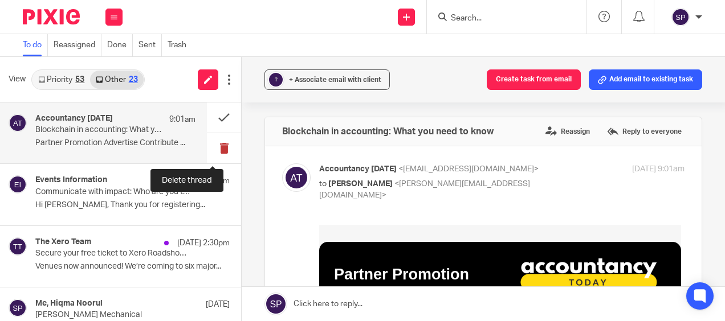
click at [214, 150] on button at bounding box center [224, 148] width 34 height 30
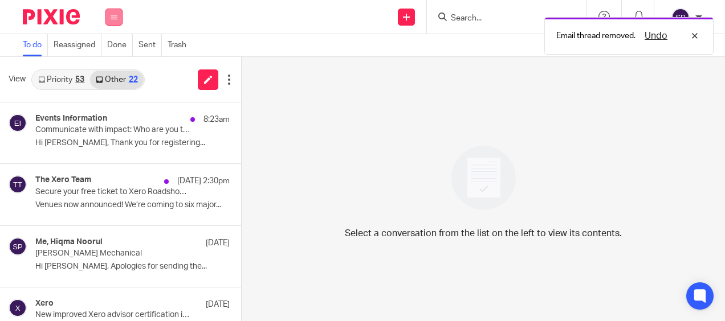
click at [114, 17] on icon at bounding box center [114, 17] width 7 height 7
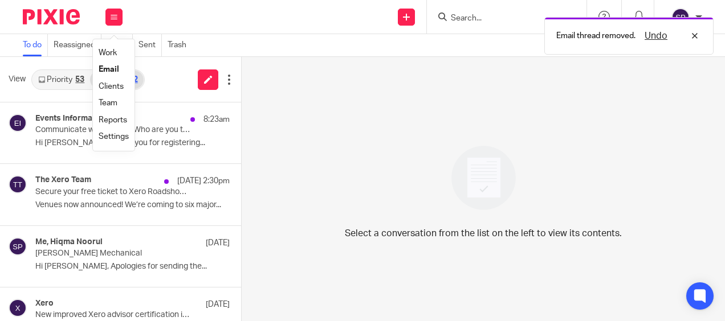
click at [105, 54] on link "Work" at bounding box center [108, 53] width 18 height 8
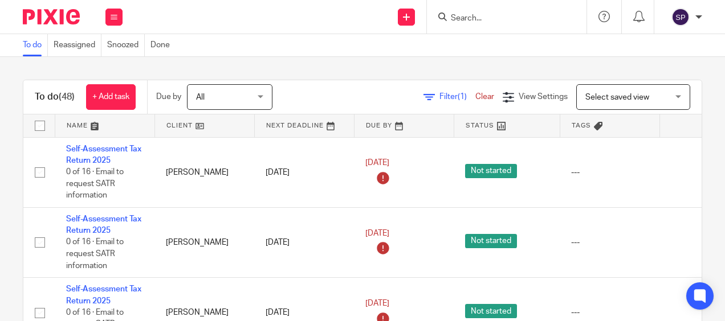
click at [697, 19] on div at bounding box center [698, 17] width 7 height 7
click at [400, 67] on div "To do (48) + Add task Due by All All [DATE] [DATE] This week Next week This mon…" at bounding box center [362, 189] width 725 height 264
click at [215, 66] on div "To do (48) + Add task Due by All All Today Tomorrow This week Next week This mo…" at bounding box center [362, 189] width 725 height 264
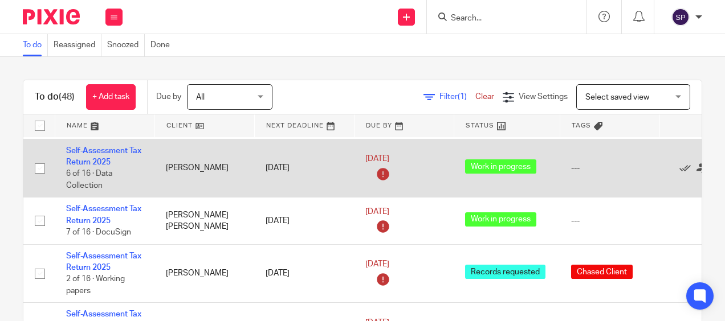
scroll to position [2108, 0]
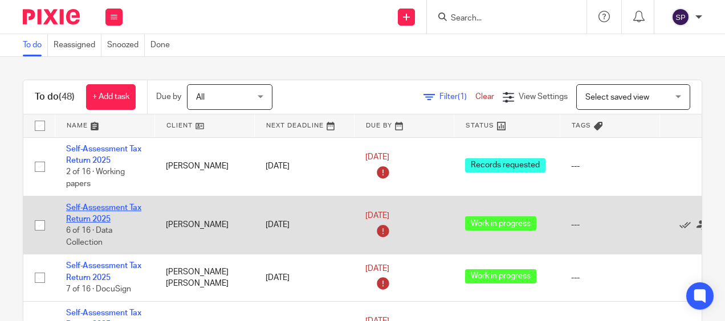
click at [92, 204] on link "Self-Assessment Tax Return 2025" at bounding box center [103, 213] width 75 height 19
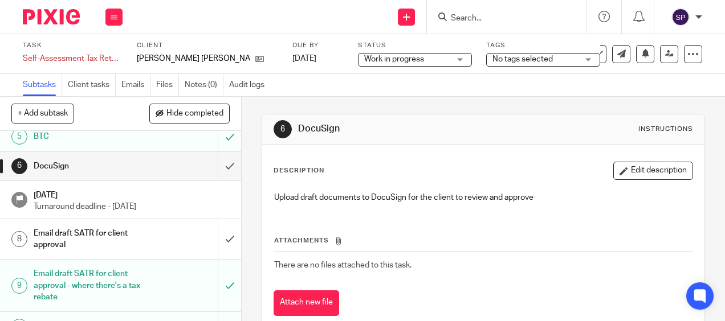
scroll to position [171, 0]
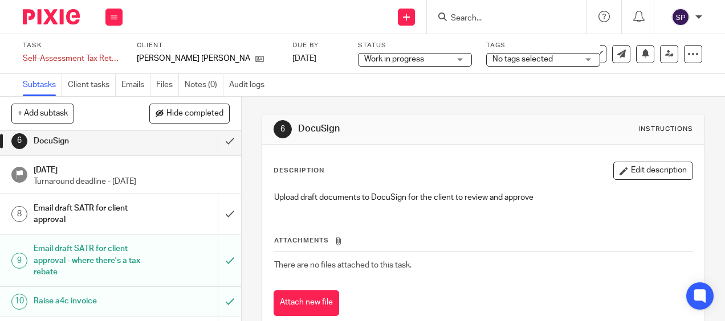
click at [178, 220] on div "Email draft SATR for client approval" at bounding box center [120, 214] width 173 height 29
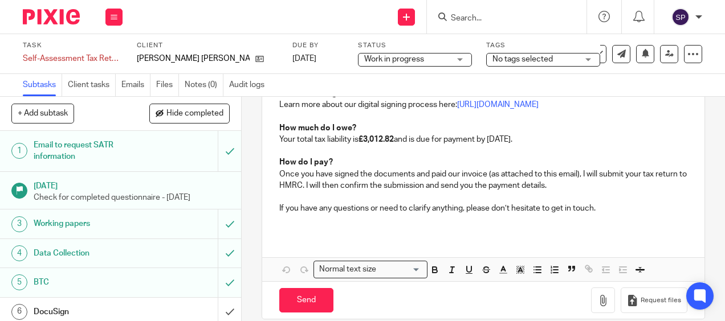
scroll to position [399, 0]
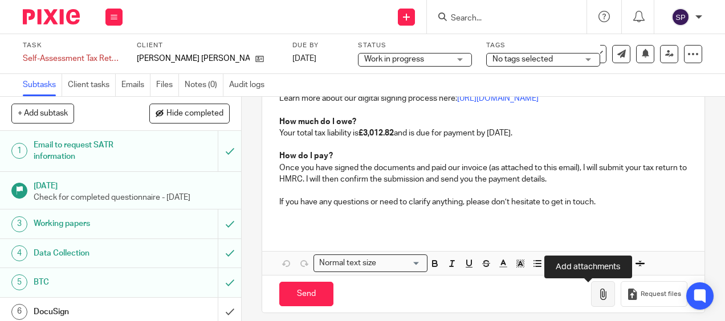
click at [597, 294] on icon "button" at bounding box center [602, 294] width 11 height 11
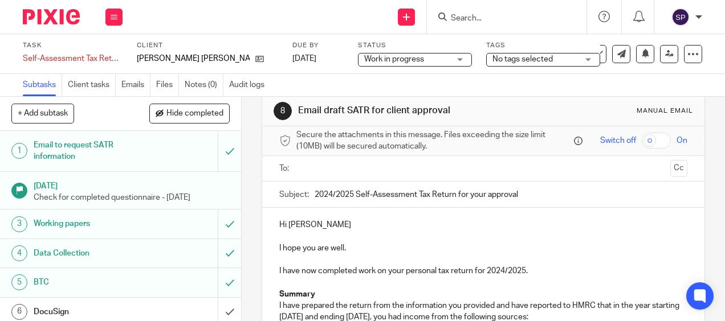
scroll to position [0, 0]
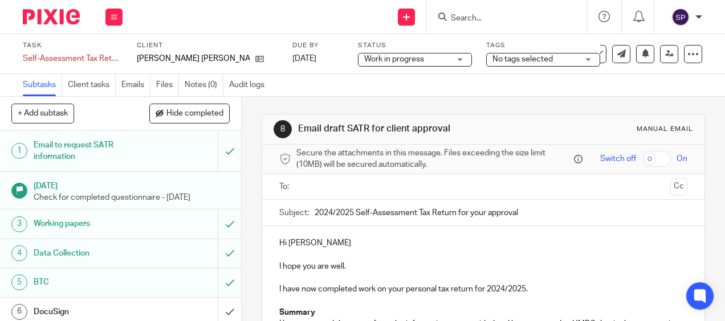
click at [392, 194] on input "text" at bounding box center [482, 187] width 365 height 13
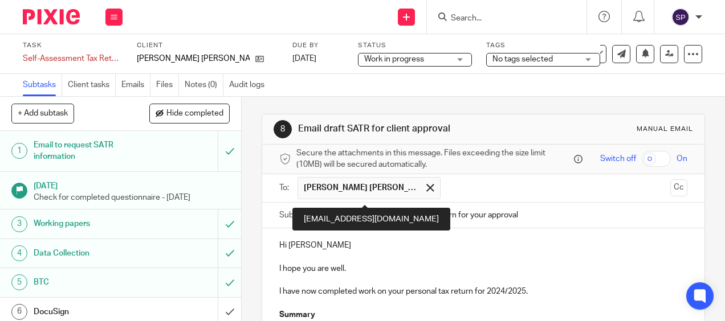
click at [365, 189] on span "Siobhan Marie Maureen Jarvis" at bounding box center [361, 187] width 114 height 11
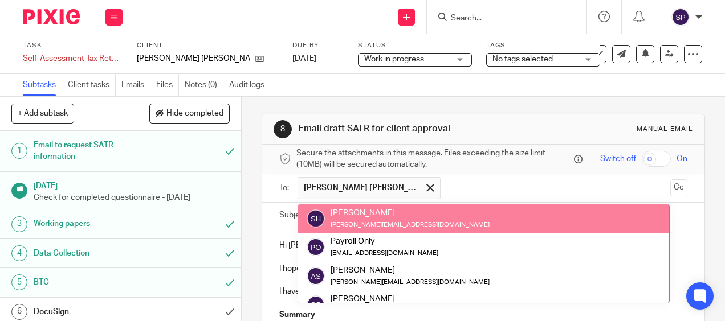
click at [365, 189] on span "Siobhan Marie Maureen Jarvis" at bounding box center [361, 187] width 114 height 11
click at [496, 195] on input "text" at bounding box center [555, 188] width 219 height 22
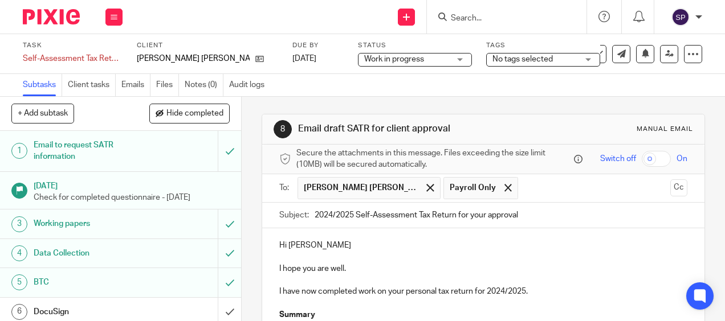
click at [245, 247] on div "8 Email draft SATR for client approval Manual email Secure the attachments in t…" at bounding box center [483, 209] width 483 height 224
click at [504, 191] on span at bounding box center [507, 187] width 7 height 7
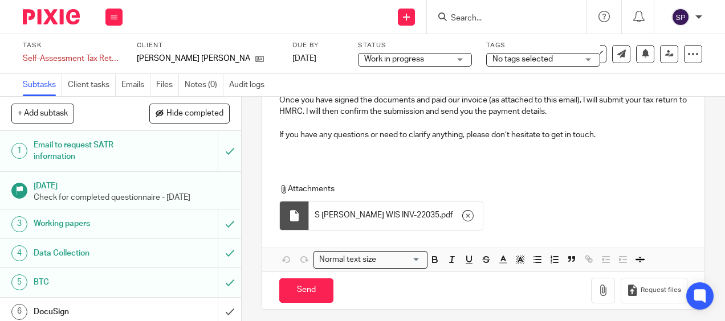
scroll to position [476, 0]
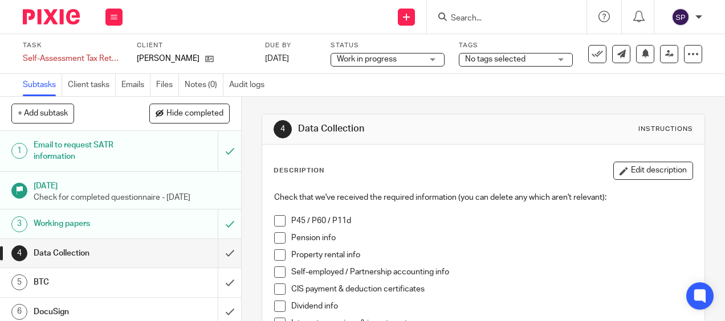
click at [424, 62] on div "Work in progress Work in progress" at bounding box center [387, 60] width 114 height 14
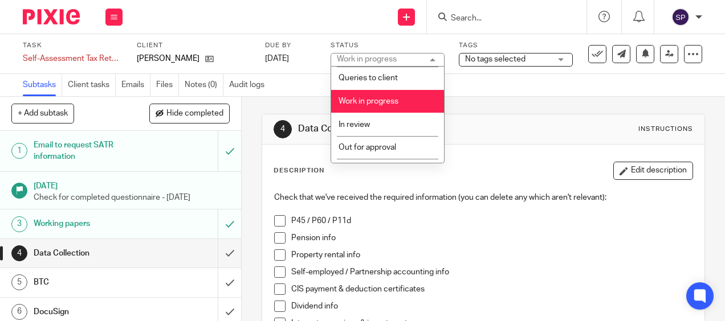
scroll to position [114, 0]
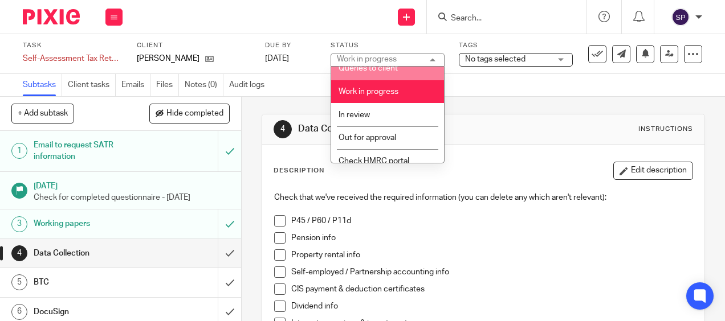
click at [391, 77] on li "Queries to client" at bounding box center [387, 68] width 113 height 23
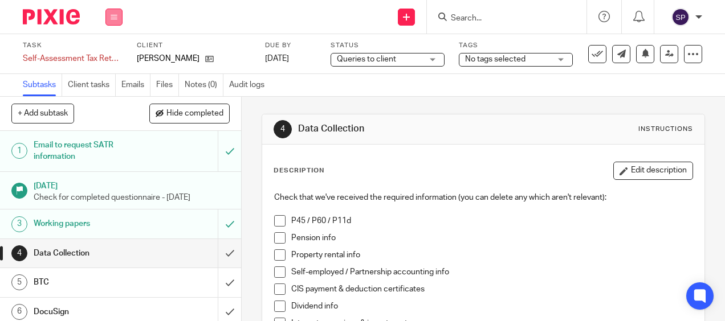
click at [114, 17] on icon at bounding box center [114, 17] width 7 height 7
click at [111, 54] on link "Work" at bounding box center [109, 53] width 20 height 8
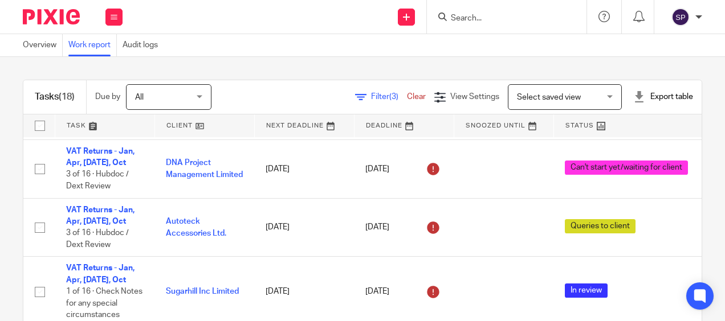
scroll to position [1048, 0]
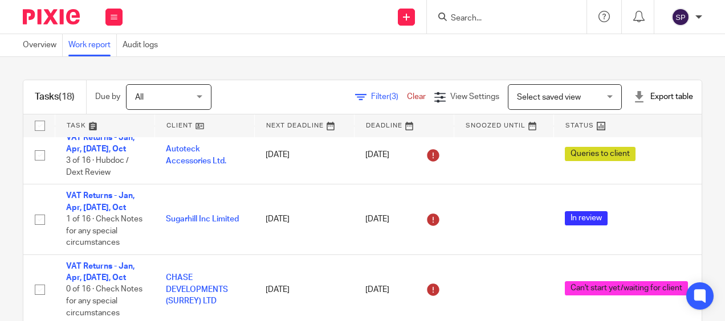
scroll to position [1048, 0]
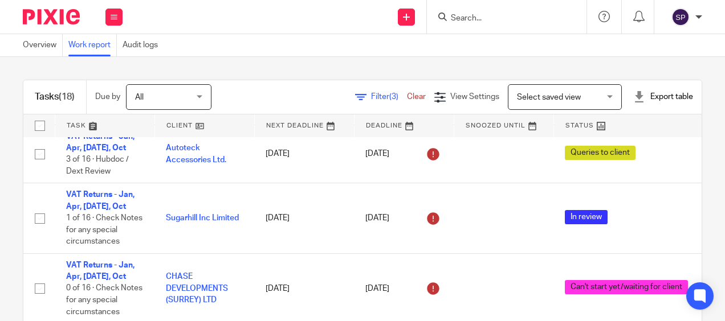
click at [11, 196] on div "Tasks (18) Due by All All [DATE] [DATE] This week Next week This month Next mon…" at bounding box center [362, 189] width 725 height 264
click at [0, 233] on html "Work Email Clients Team Reports Settings Work Email Clients Team Reports Settin…" at bounding box center [362, 160] width 725 height 321
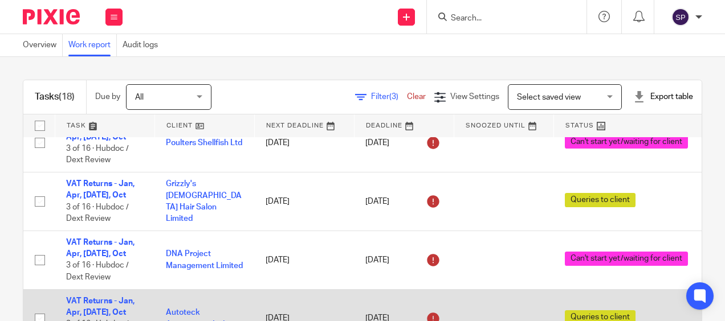
scroll to position [934, 0]
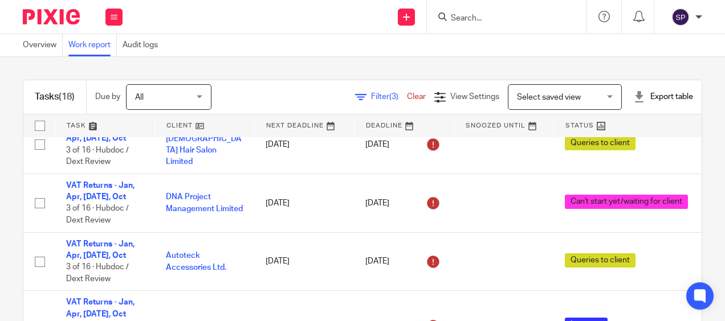
click at [699, 185] on div "Tasks (18) Due by All All [DATE] [DATE] This week Next week This month Next mon…" at bounding box center [362, 189] width 725 height 264
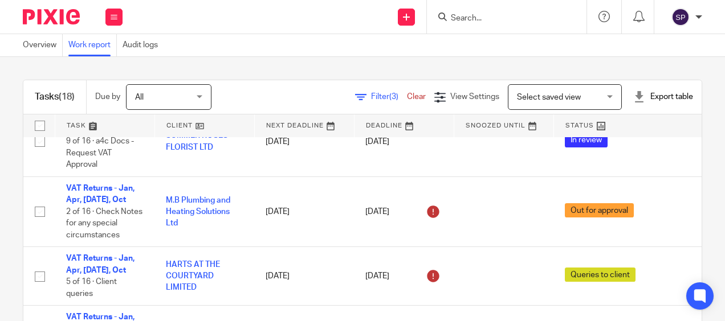
scroll to position [365, 0]
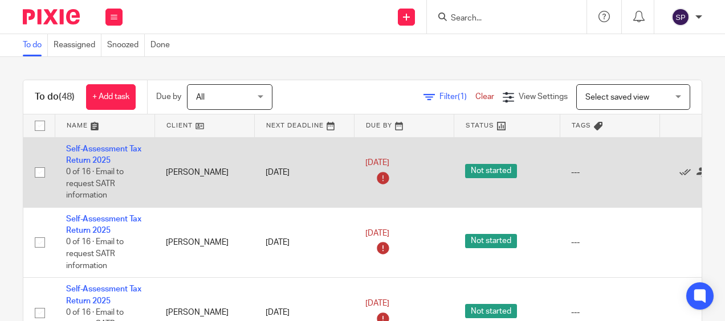
scroll to position [25, 0]
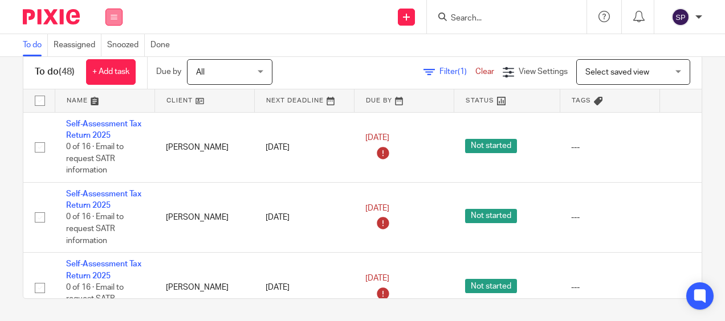
click at [110, 23] on button at bounding box center [113, 17] width 17 height 17
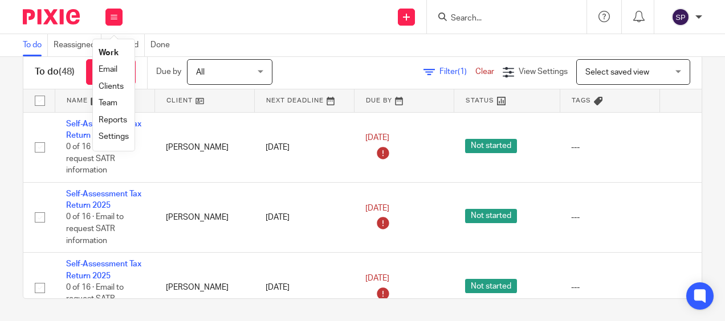
click at [111, 66] on link "Email" at bounding box center [108, 70] width 19 height 8
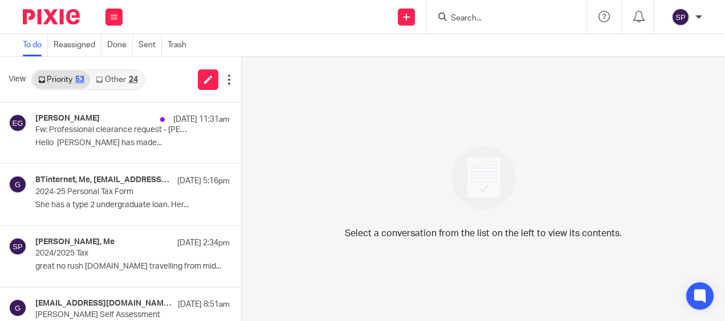
click at [125, 79] on link "Other 24" at bounding box center [116, 80] width 53 height 18
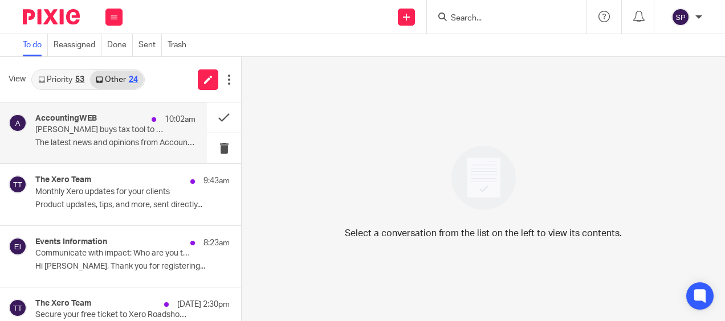
click at [99, 130] on p "Starling buys tax tool to gear up for MTD" at bounding box center [99, 130] width 128 height 10
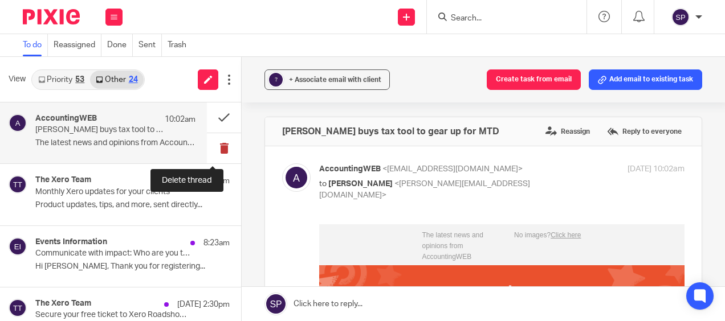
click at [211, 147] on button at bounding box center [224, 148] width 34 height 30
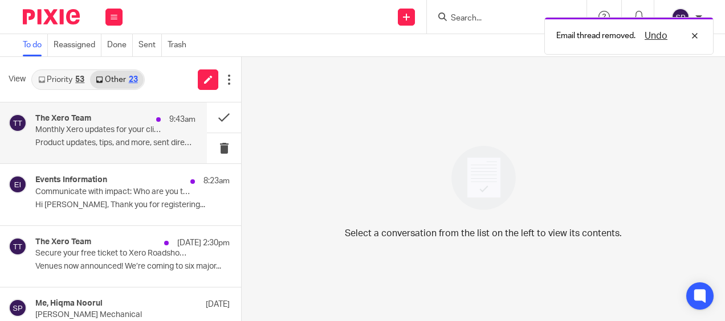
click at [159, 145] on p "Product updates, tips, and more, sent directly..." at bounding box center [115, 143] width 160 height 10
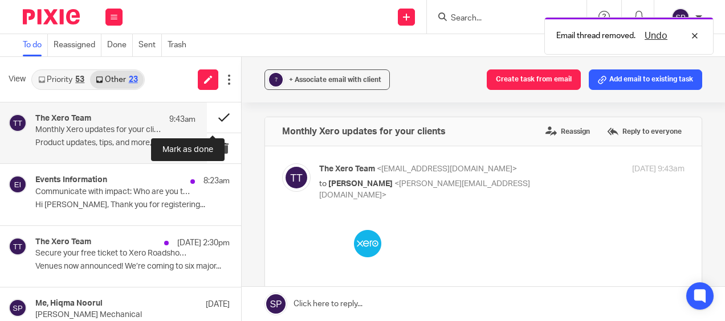
click at [207, 117] on button at bounding box center [224, 118] width 34 height 30
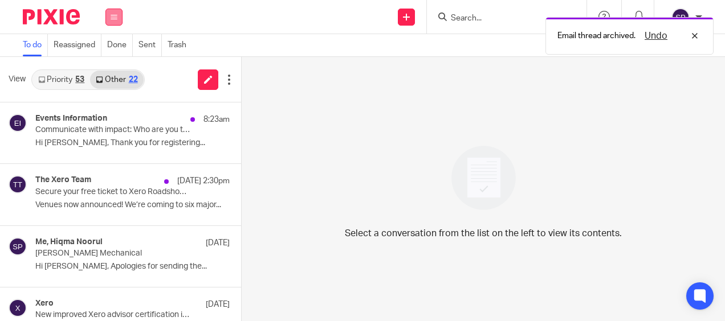
click at [114, 14] on icon at bounding box center [114, 17] width 7 height 7
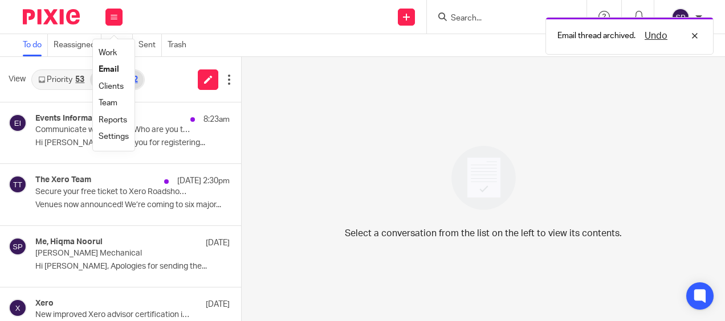
click at [103, 51] on link "Work" at bounding box center [108, 53] width 18 height 8
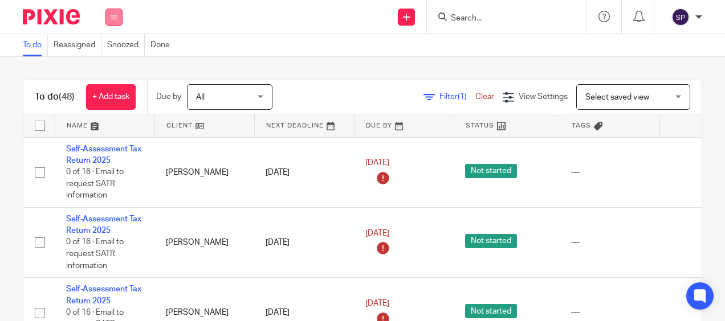
click at [112, 23] on button at bounding box center [113, 17] width 17 height 17
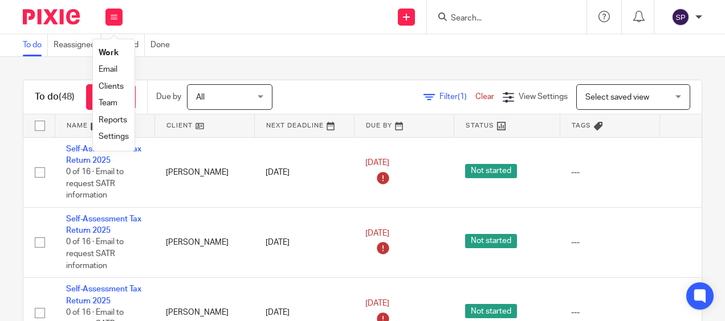
click at [104, 69] on link "Email" at bounding box center [108, 70] width 19 height 8
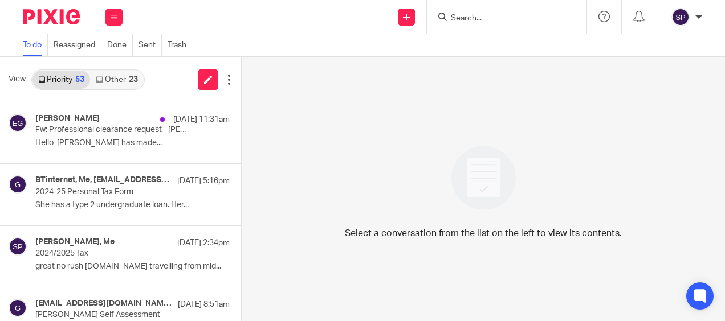
click at [98, 84] on link "Other 23" at bounding box center [116, 80] width 53 height 18
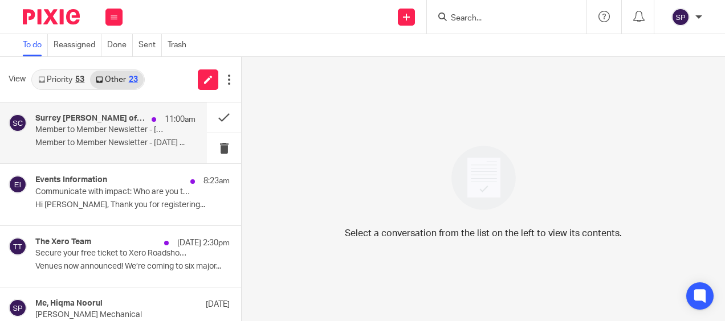
click at [99, 126] on p "Member to Member Newsletter - [DATE]" at bounding box center [99, 130] width 128 height 10
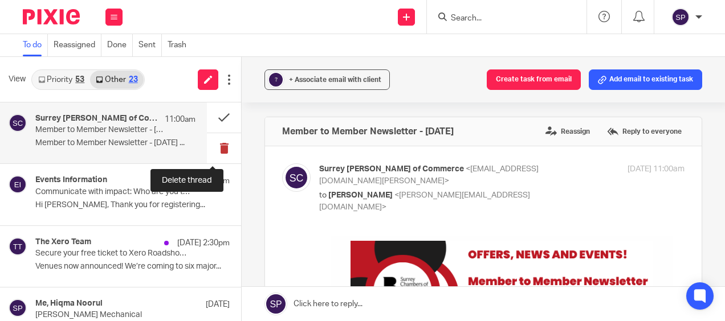
click at [208, 144] on button at bounding box center [224, 148] width 34 height 30
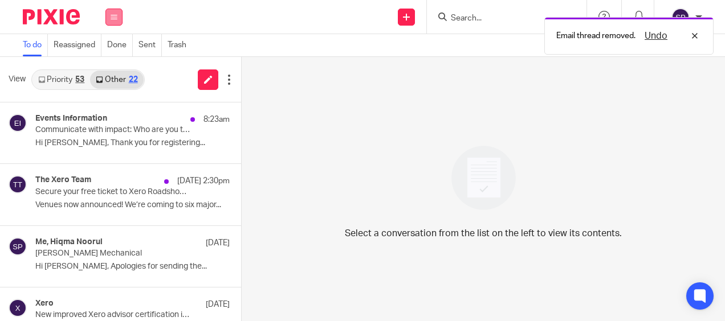
click at [120, 18] on button at bounding box center [113, 17] width 17 height 17
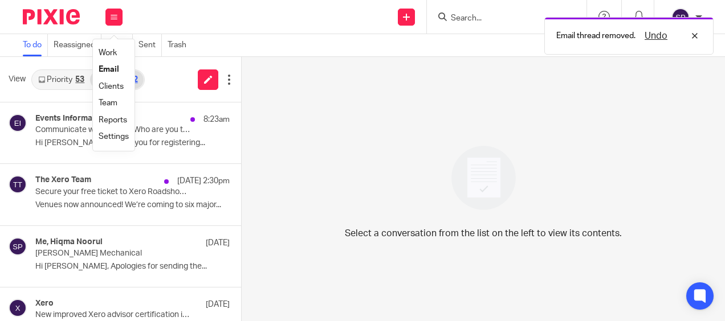
click at [108, 52] on link "Work" at bounding box center [108, 53] width 18 height 8
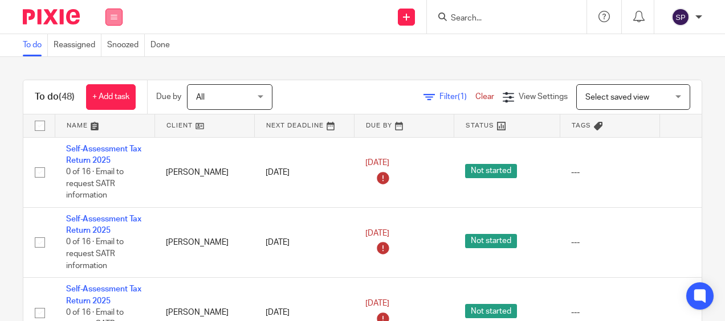
click at [114, 15] on icon at bounding box center [114, 17] width 7 height 7
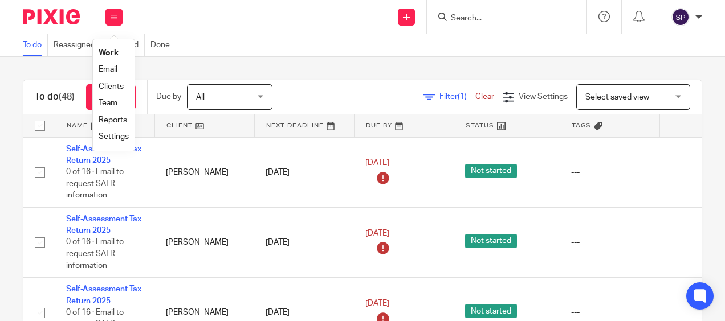
click at [109, 66] on link "Email" at bounding box center [108, 70] width 19 height 8
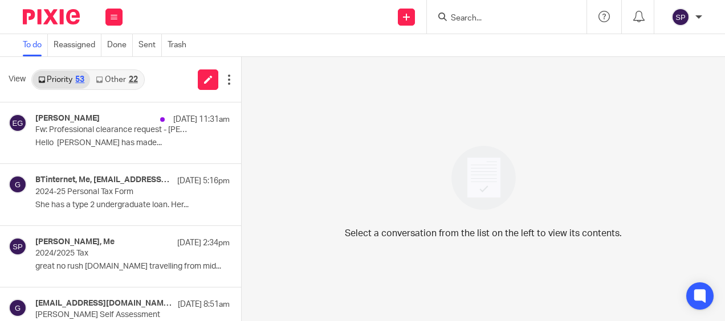
click at [113, 79] on link "Other 22" at bounding box center [116, 80] width 53 height 18
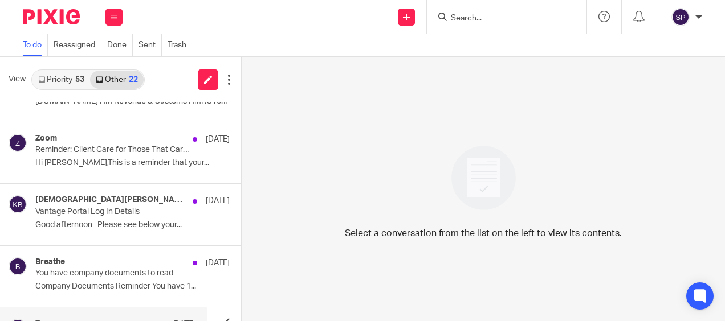
scroll to position [1012, 0]
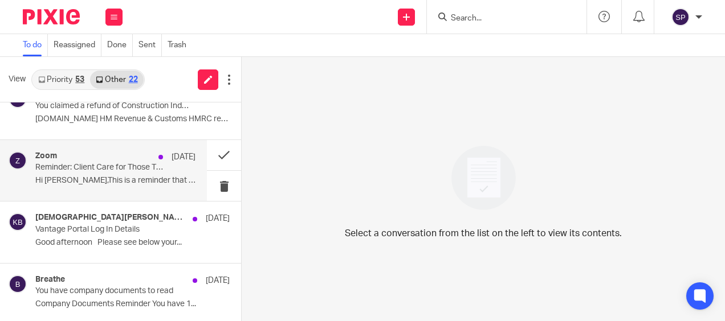
click at [133, 165] on p "Reminder: Client Care for Those That Care starts in 1 hour" at bounding box center [99, 168] width 128 height 10
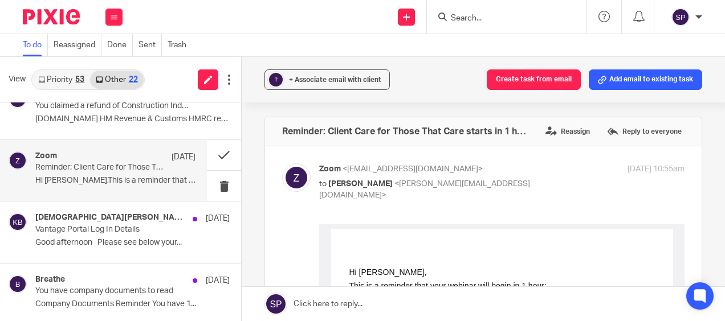
scroll to position [0, 0]
click at [212, 154] on button at bounding box center [224, 155] width 34 height 30
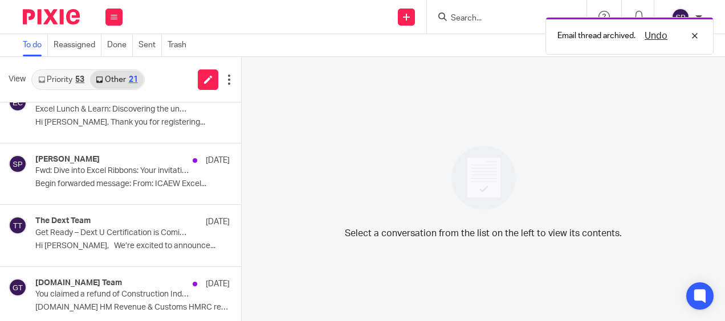
scroll to position [442, 0]
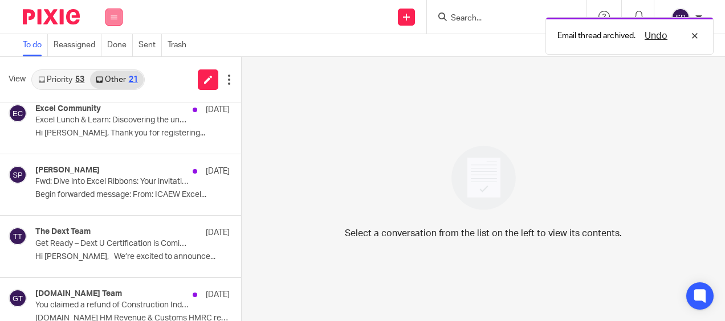
click at [116, 21] on button at bounding box center [113, 17] width 17 height 17
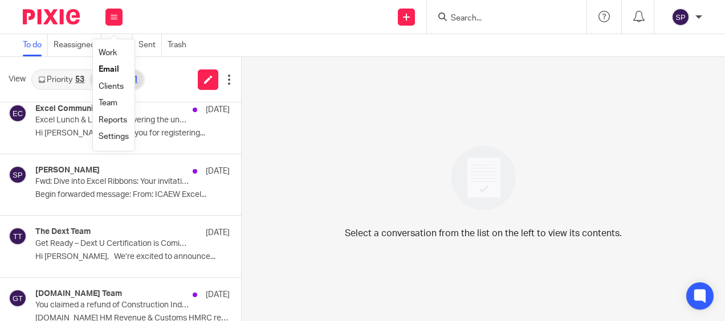
click at [115, 55] on link "Work" at bounding box center [108, 53] width 18 height 8
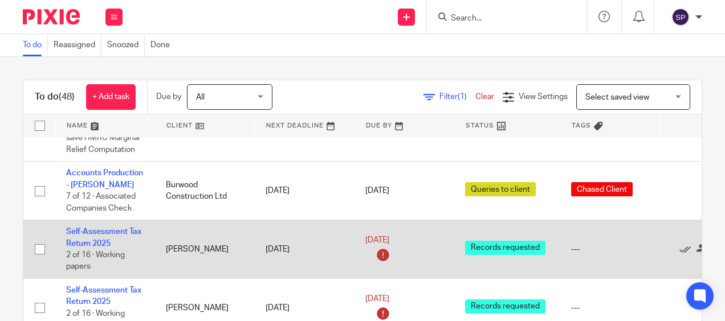
scroll to position [513, 0]
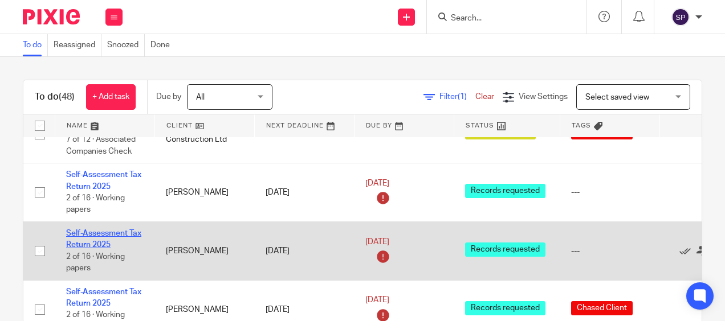
click at [120, 230] on link "Self-Assessment Tax Return 2025" at bounding box center [103, 239] width 75 height 19
